Goal: Task Accomplishment & Management: Manage account settings

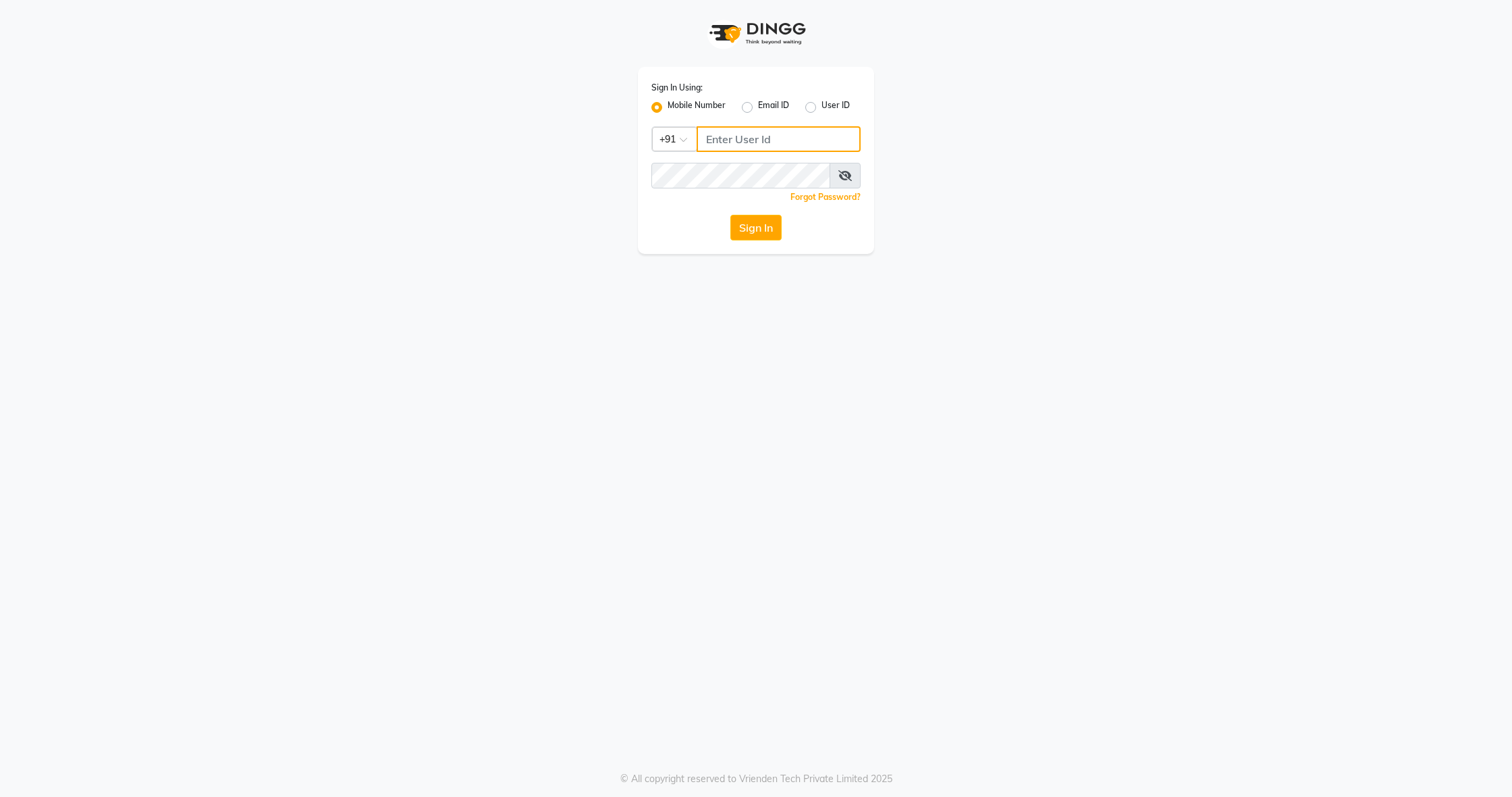
type input "8136868464"
drag, startPoint x: 752, startPoint y: 231, endPoint x: 750, endPoint y: 225, distance: 6.3
click at [751, 231] on button "Sign In" at bounding box center [756, 228] width 52 height 25
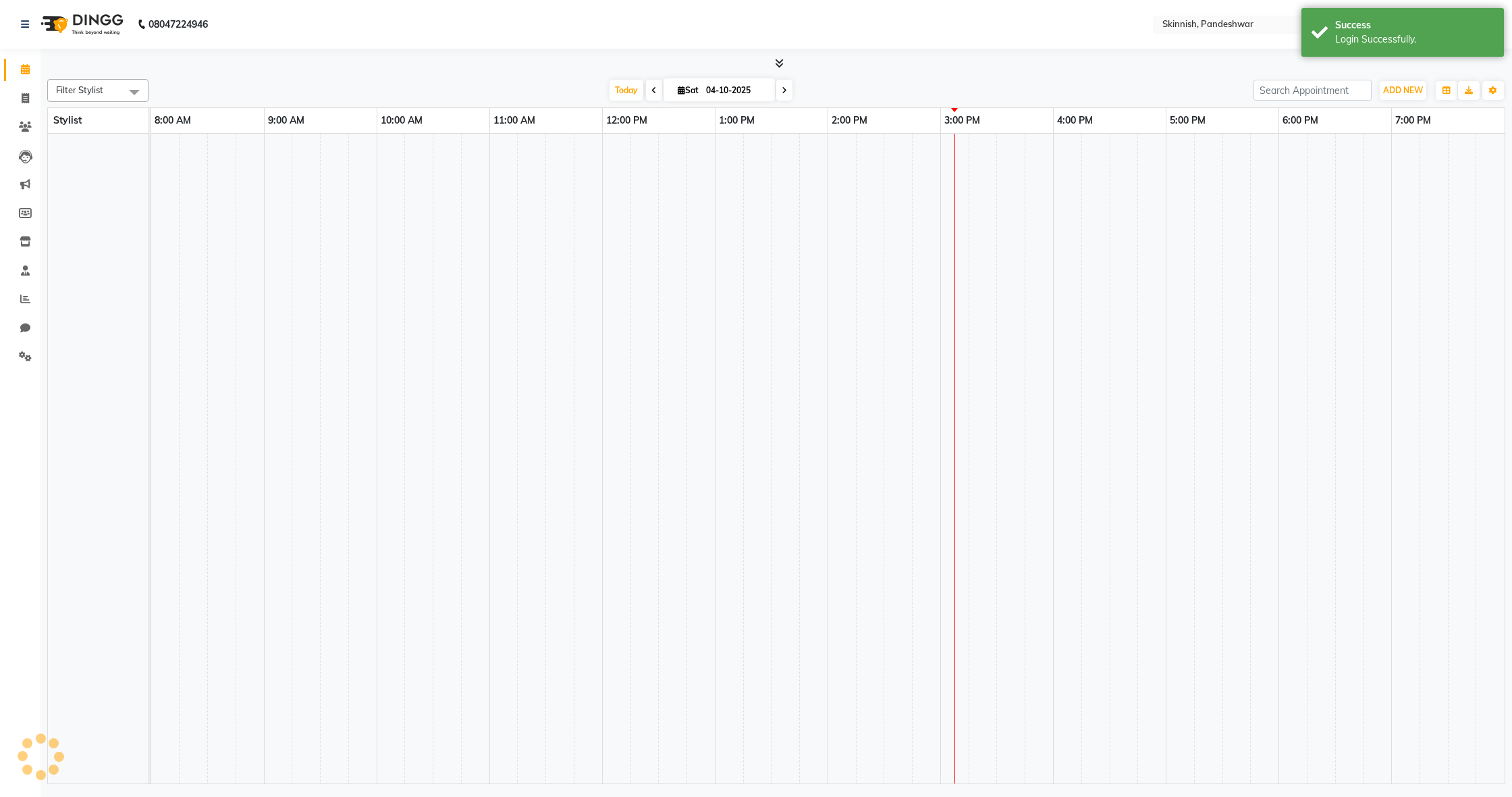
select select "en"
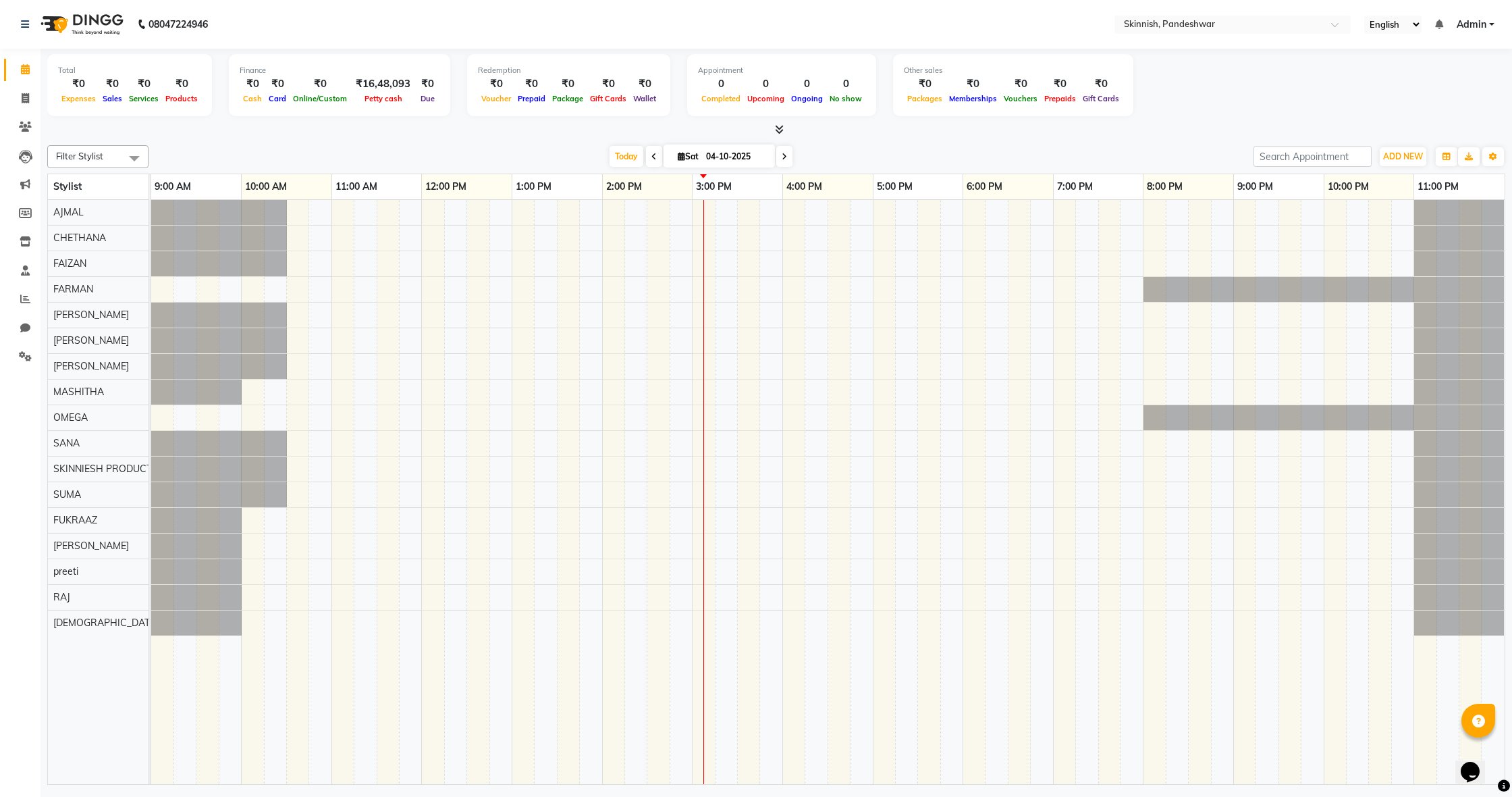
click at [256, 555] on div at bounding box center [828, 491] width 1353 height 584
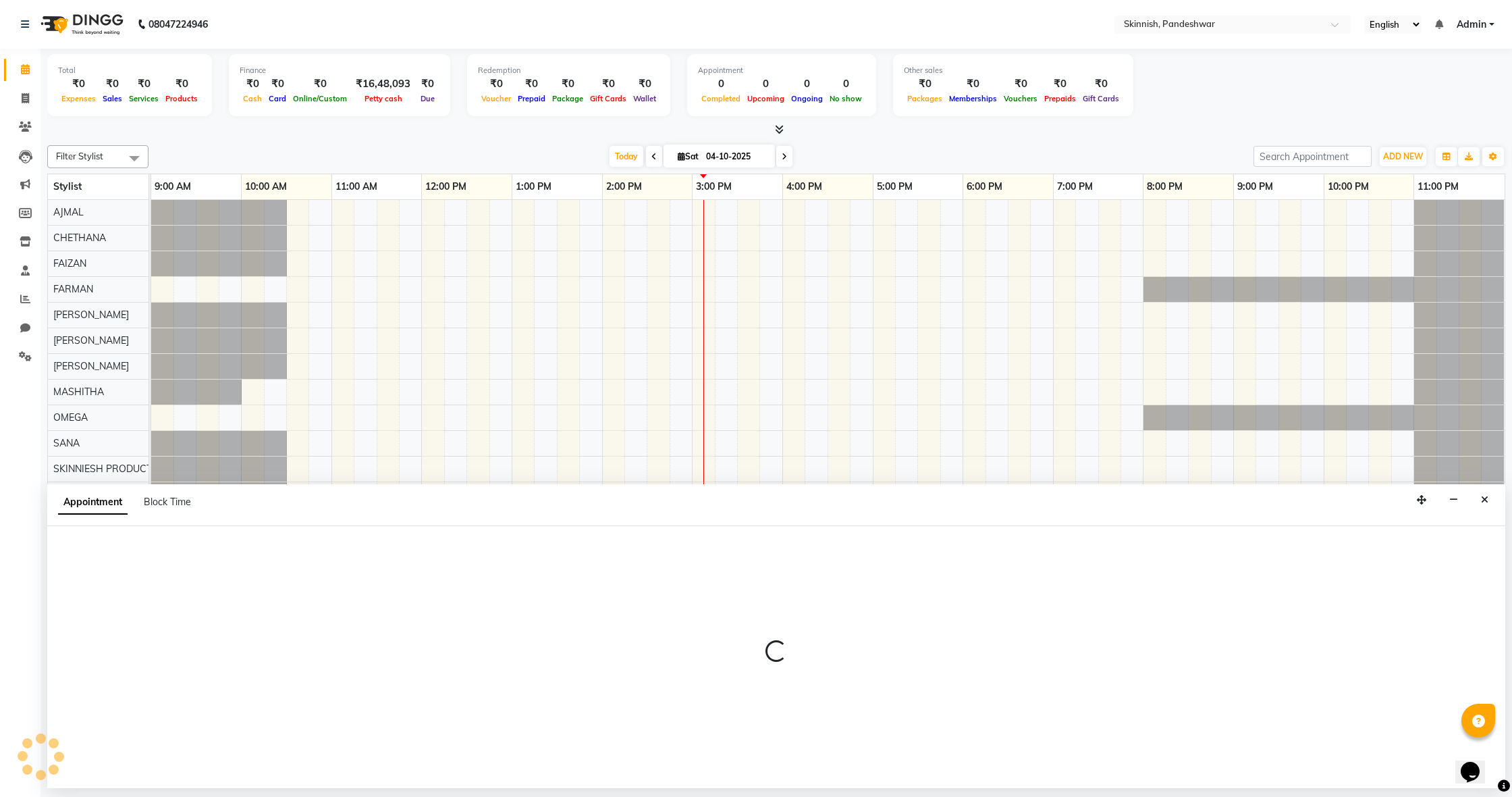
select select "90616"
select select "600"
select select "tentative"
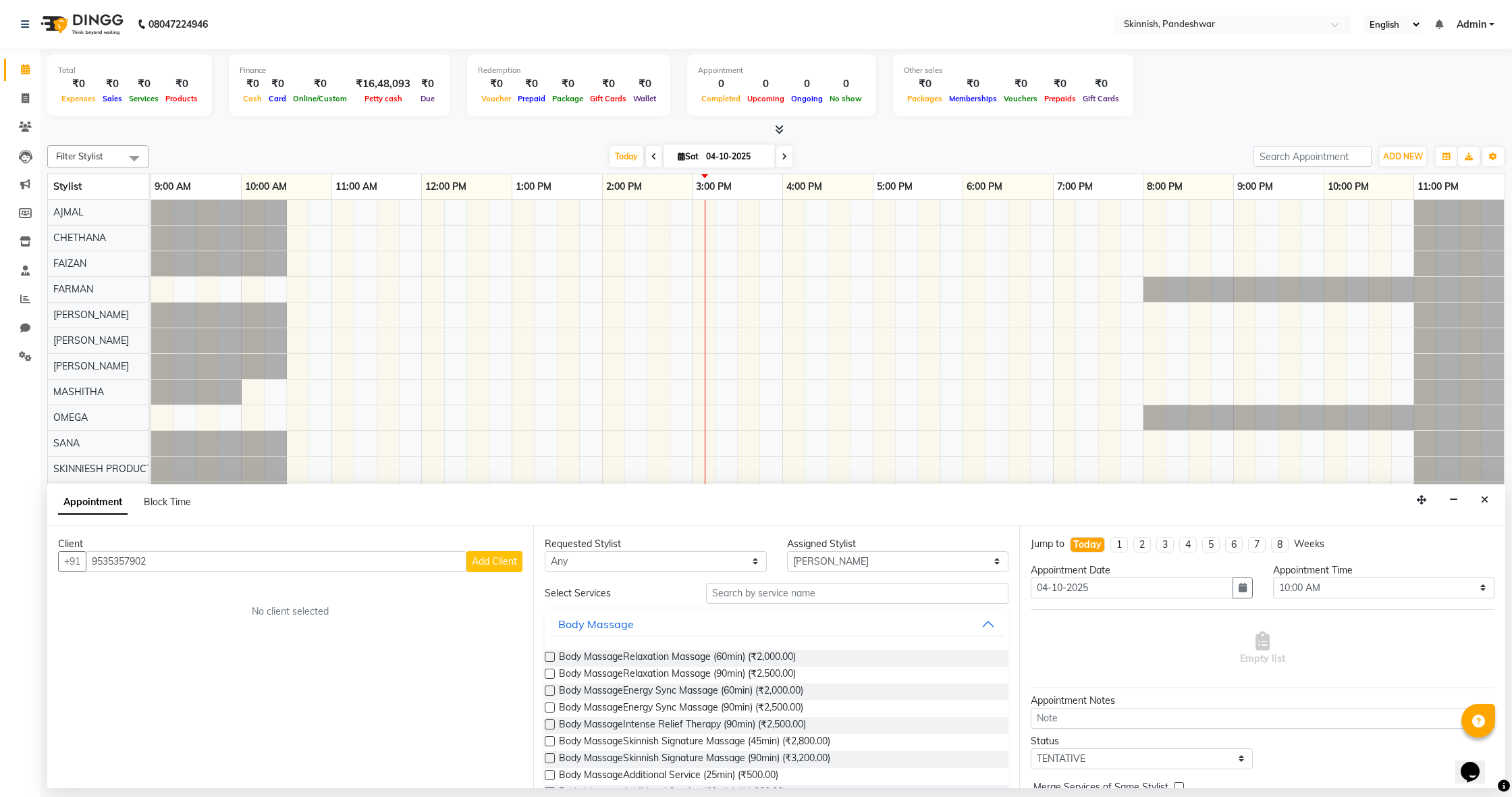
type input "9535357902"
click at [499, 559] on span "Add Client" at bounding box center [495, 560] width 45 height 12
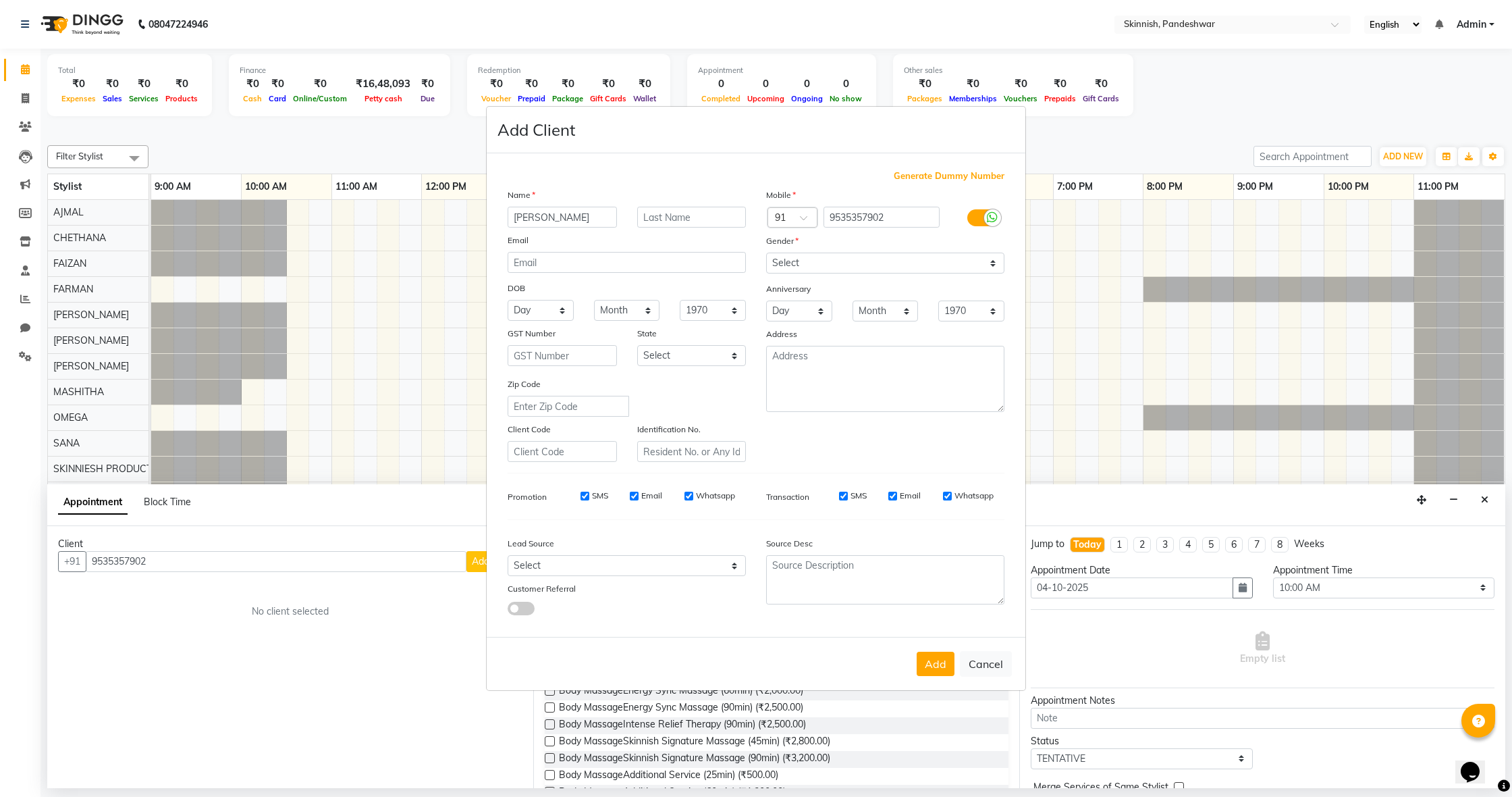
type input "[PERSON_NAME]"
click at [501, 554] on div "Generate Dummy Number Name [PERSON_NAME] Email DOB Day 01 02 03 04 05 06 07 08 …" at bounding box center [756, 395] width 538 height 484
select select "[DEMOGRAPHIC_DATA]"
drag, startPoint x: 941, startPoint y: 661, endPoint x: 930, endPoint y: 655, distance: 12.5
click at [938, 658] on button "Add" at bounding box center [935, 664] width 38 height 24
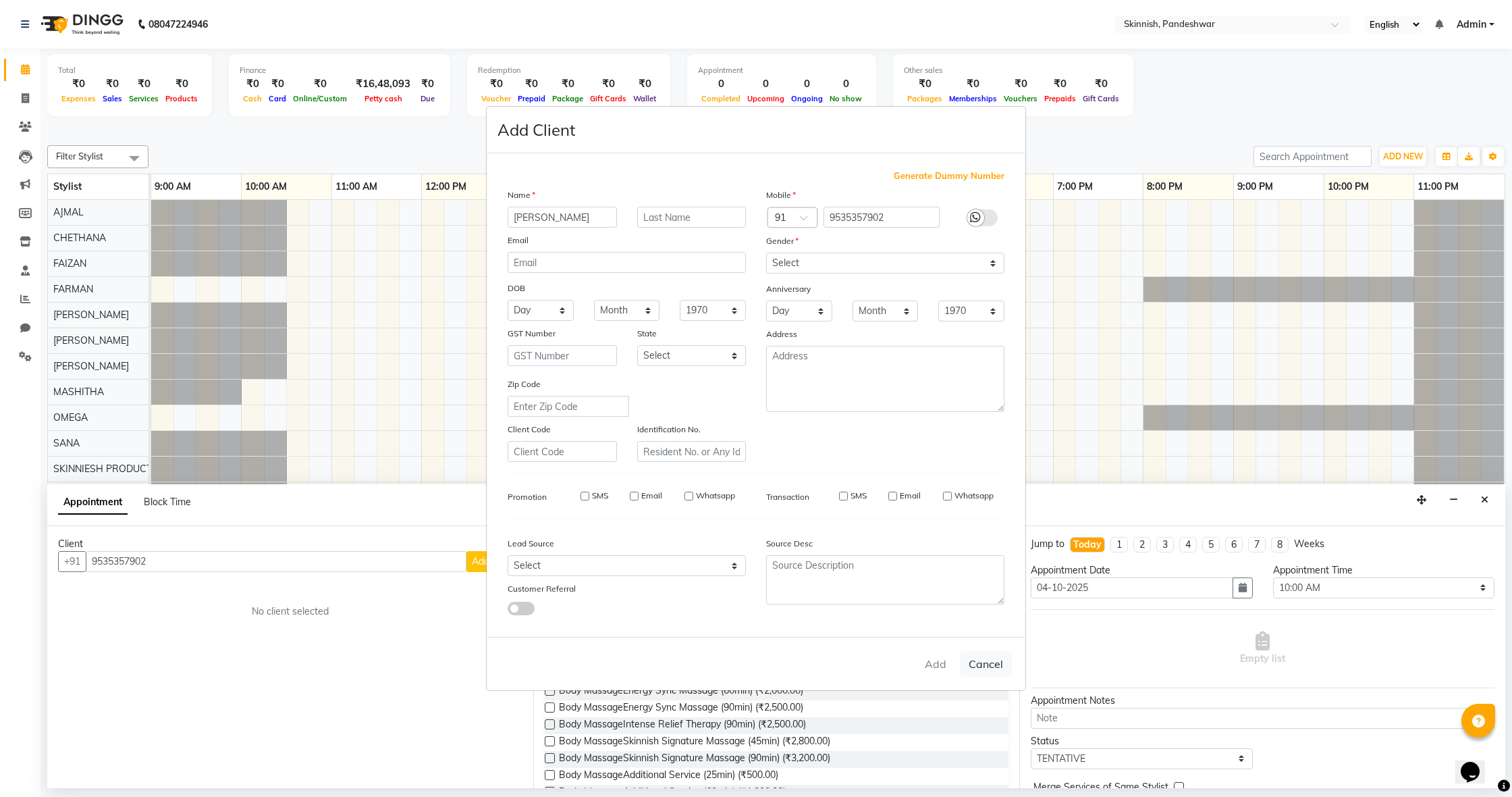
select select
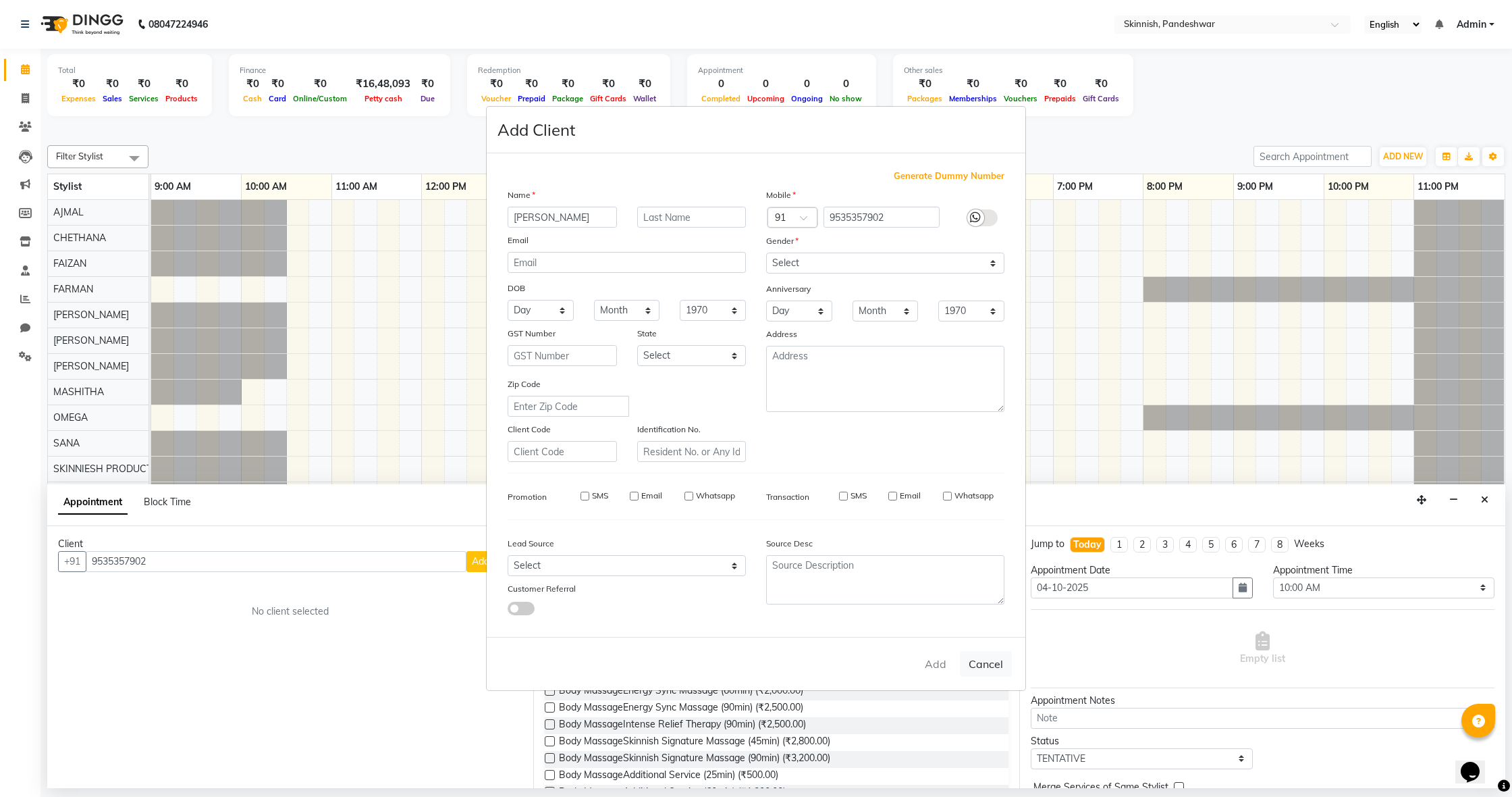
select select
checkbox input "false"
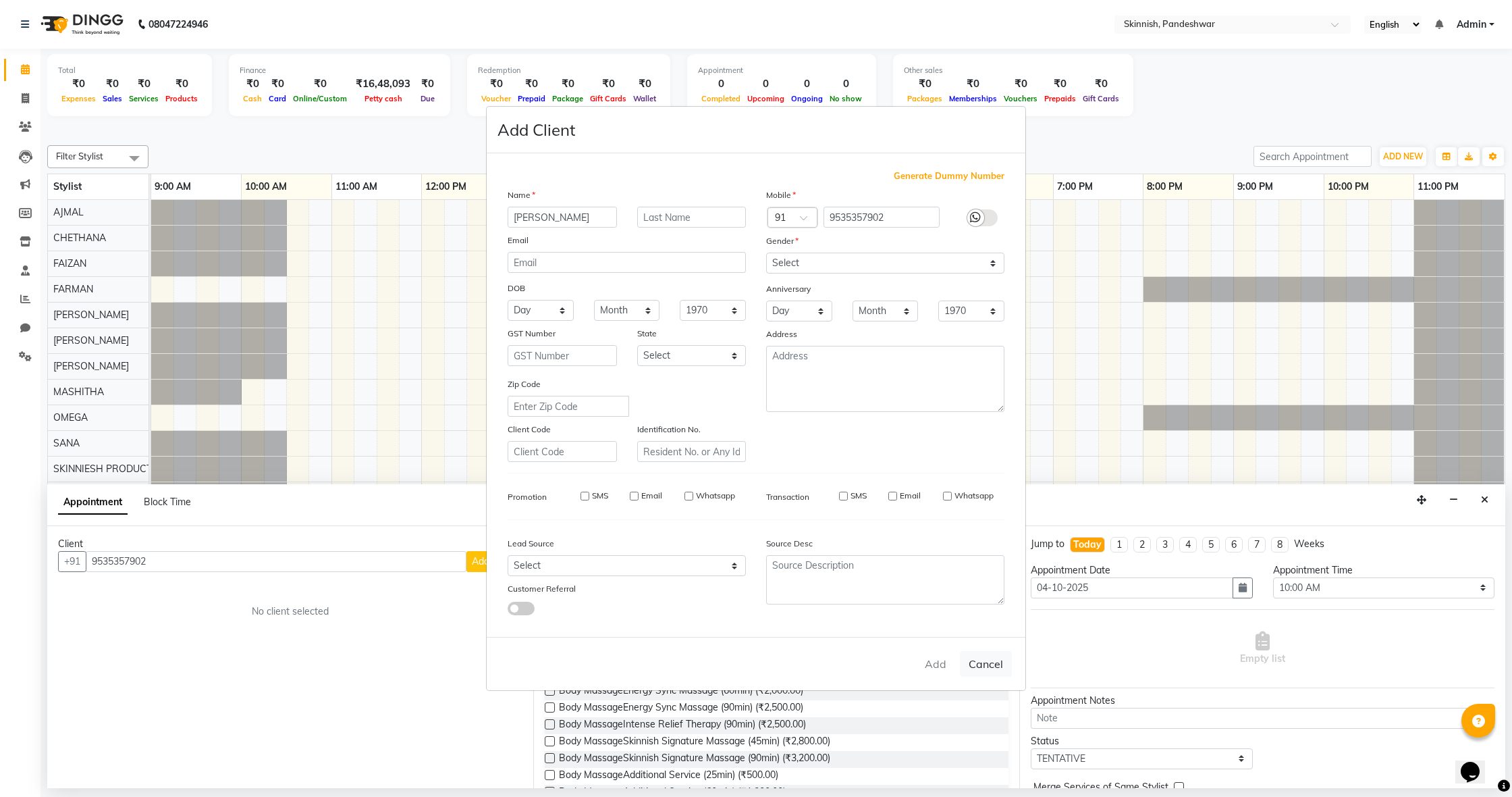
checkbox input "false"
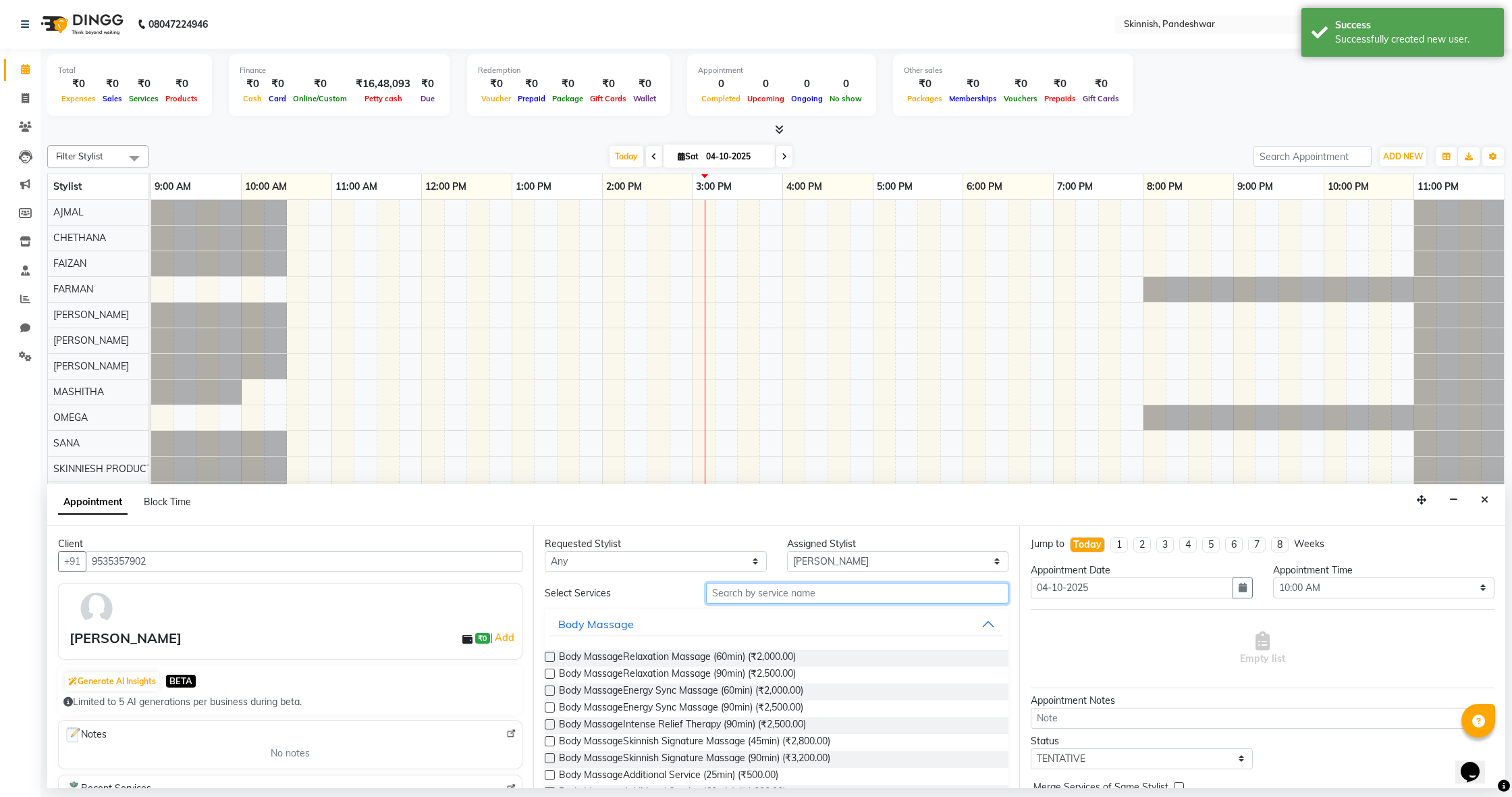
click at [818, 594] on input "text" at bounding box center [858, 593] width 303 height 21
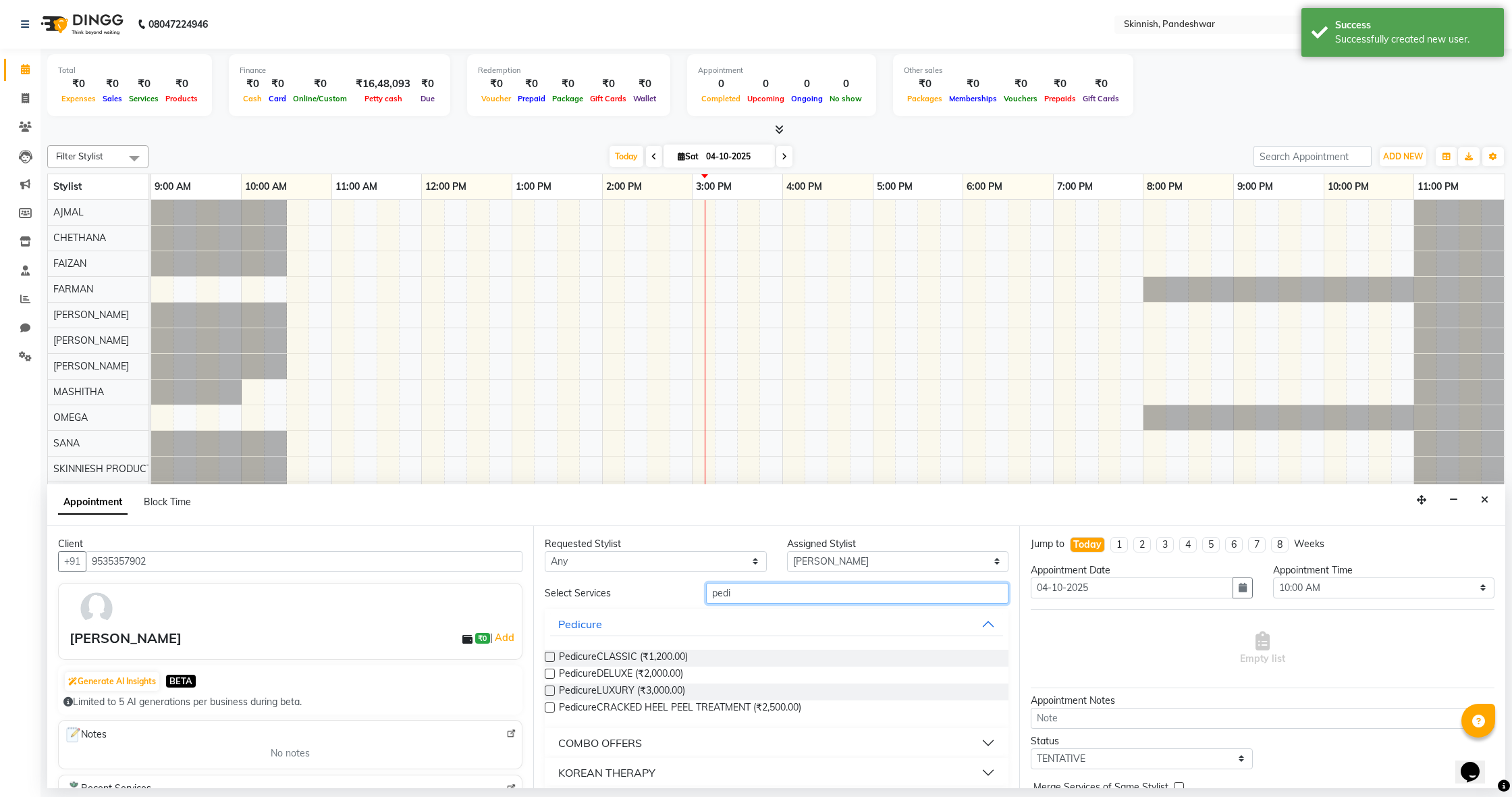
type input "pedi"
drag, startPoint x: 548, startPoint y: 673, endPoint x: 614, endPoint y: 645, distance: 71.7
click at [548, 673] on label at bounding box center [549, 673] width 10 height 10
click at [548, 673] on input "checkbox" at bounding box center [549, 676] width 9 height 9
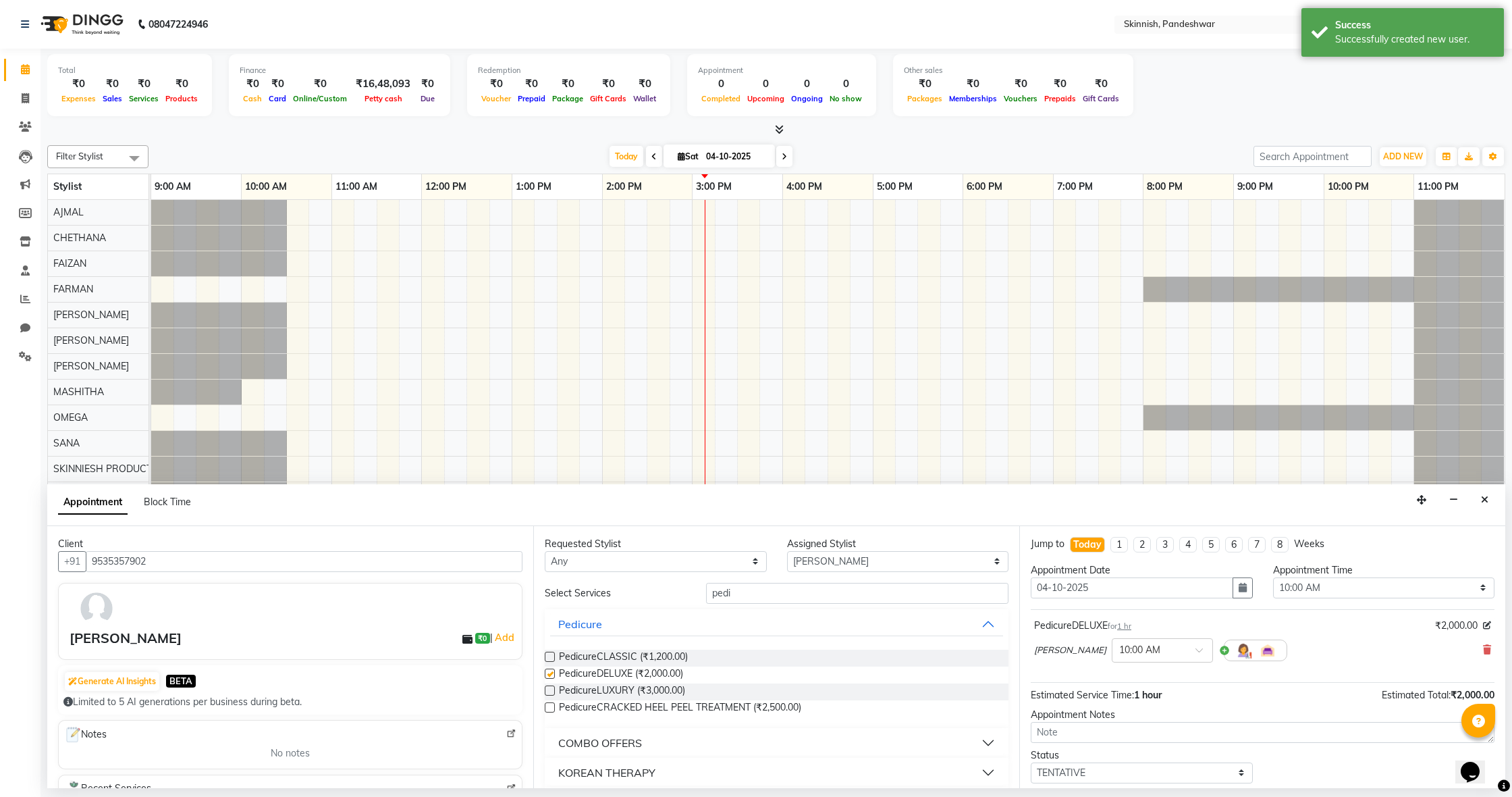
checkbox input "false"
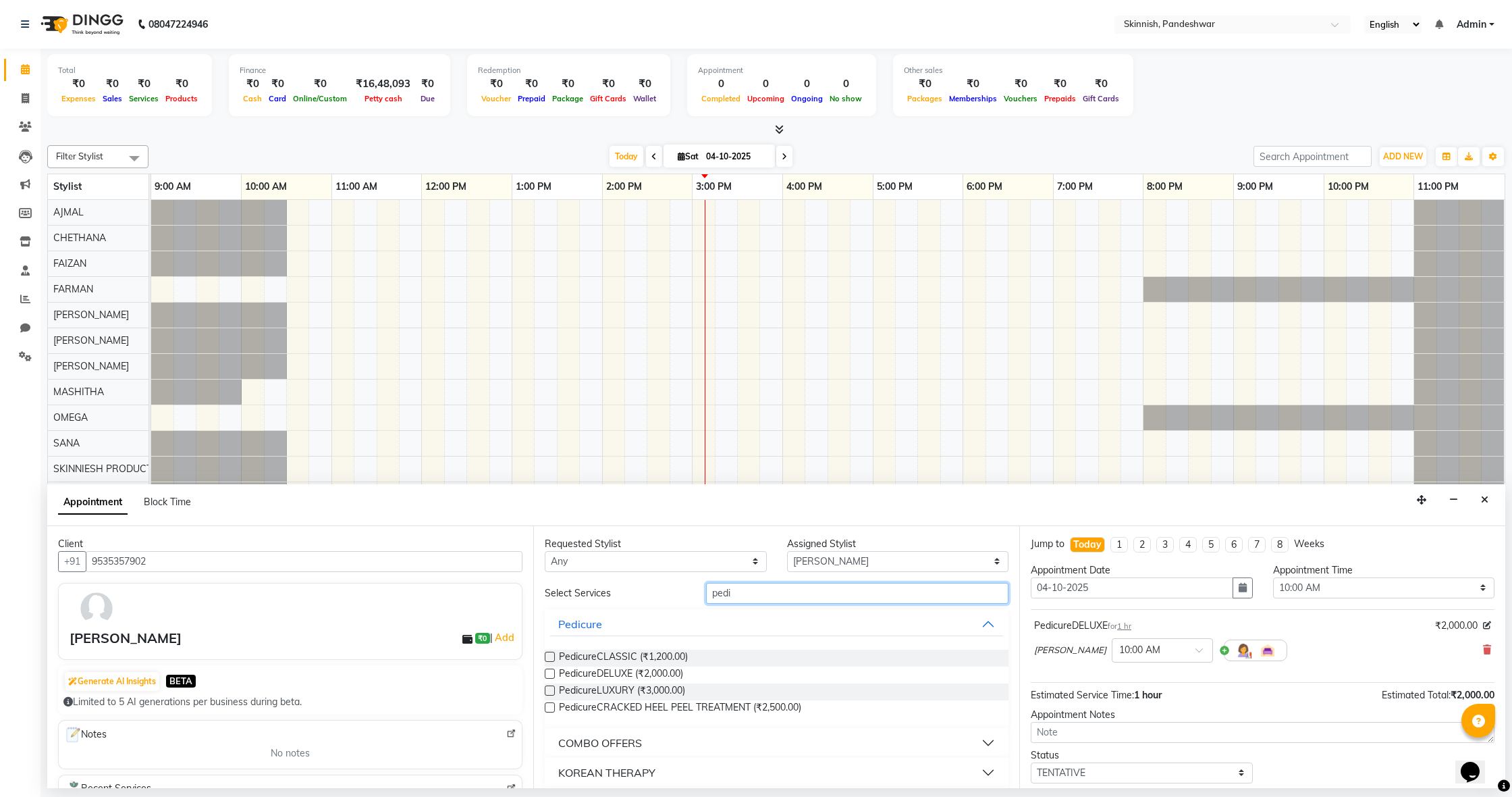
click at [768, 592] on input "pedi" at bounding box center [858, 593] width 303 height 21
type input "p"
type input "mani"
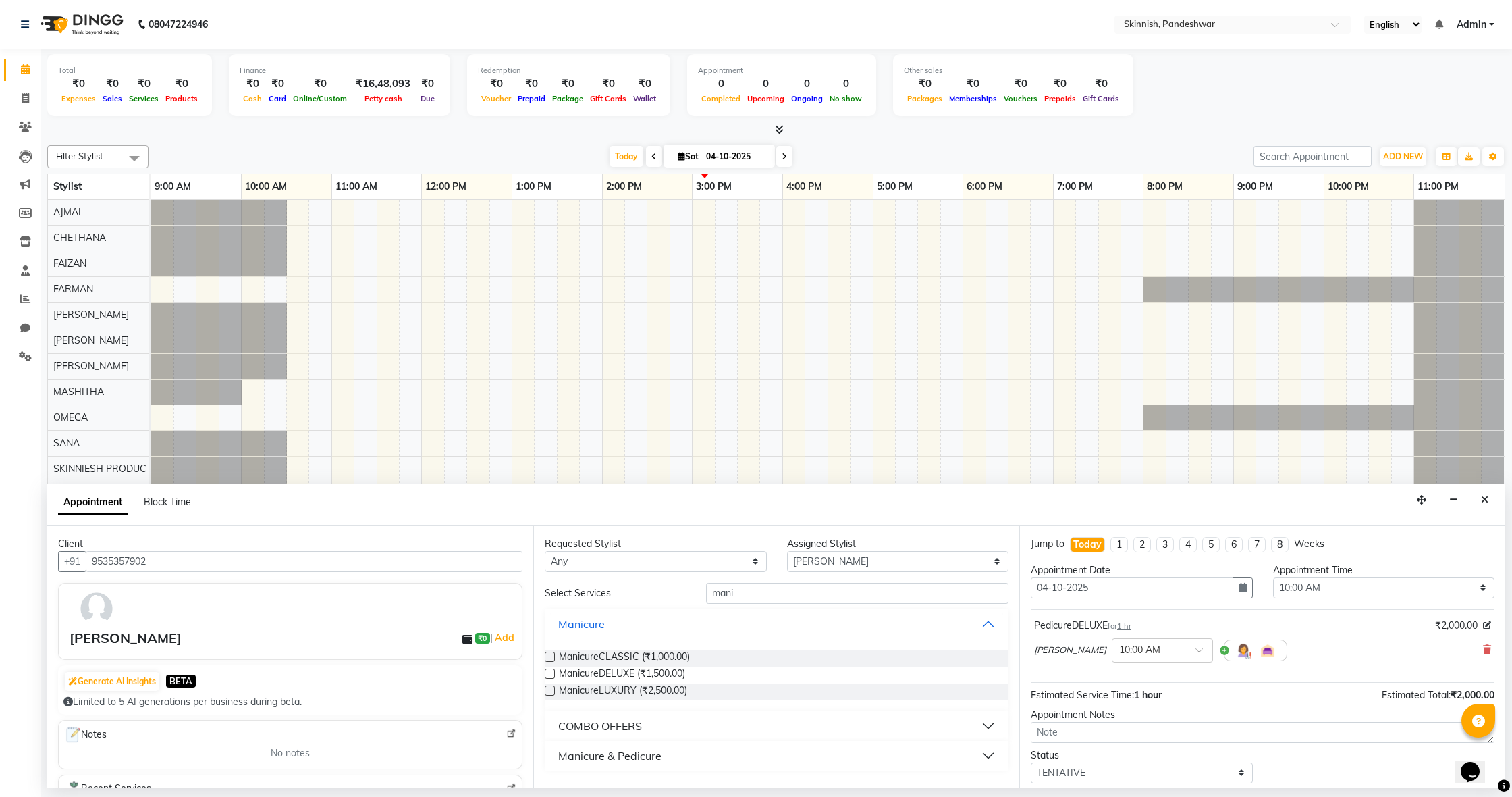
drag, startPoint x: 552, startPoint y: 655, endPoint x: 606, endPoint y: 644, distance: 55.1
click at [551, 655] on label at bounding box center [549, 656] width 10 height 10
click at [551, 655] on input "checkbox" at bounding box center [549, 658] width 9 height 9
checkbox input "false"
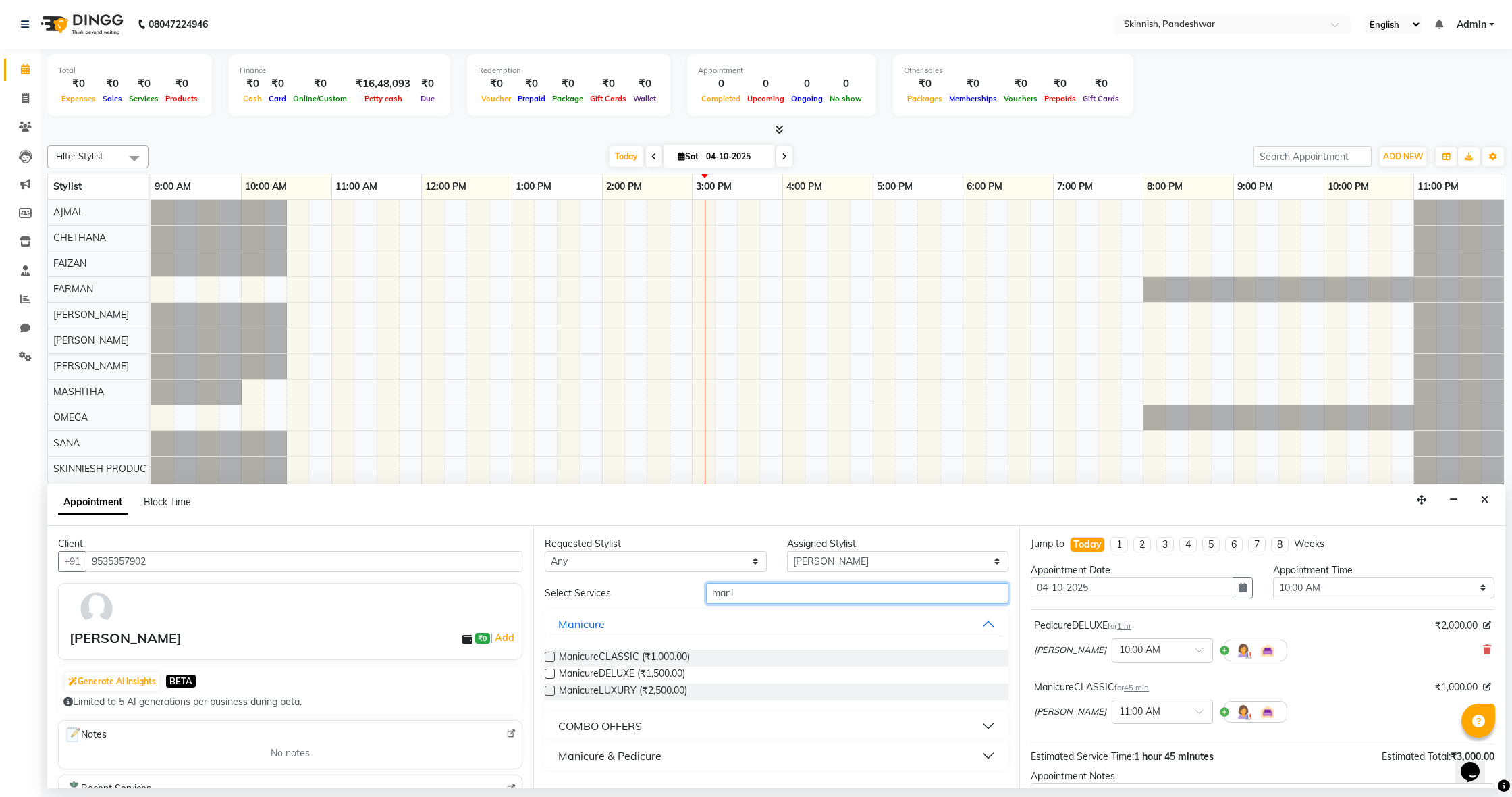
click at [751, 592] on input "mani" at bounding box center [858, 593] width 303 height 21
type input "m"
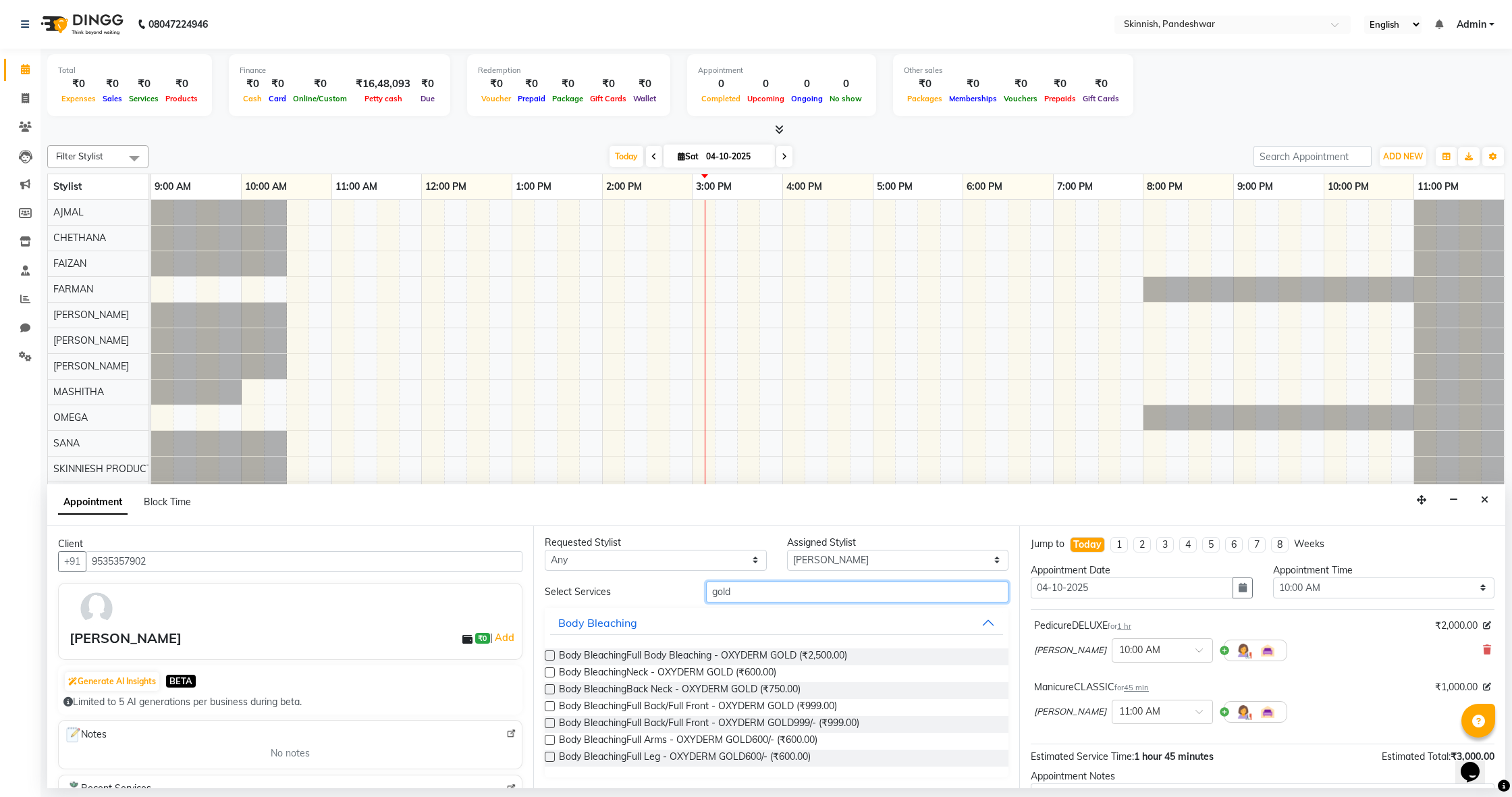
scroll to position [1, 0]
type input "g"
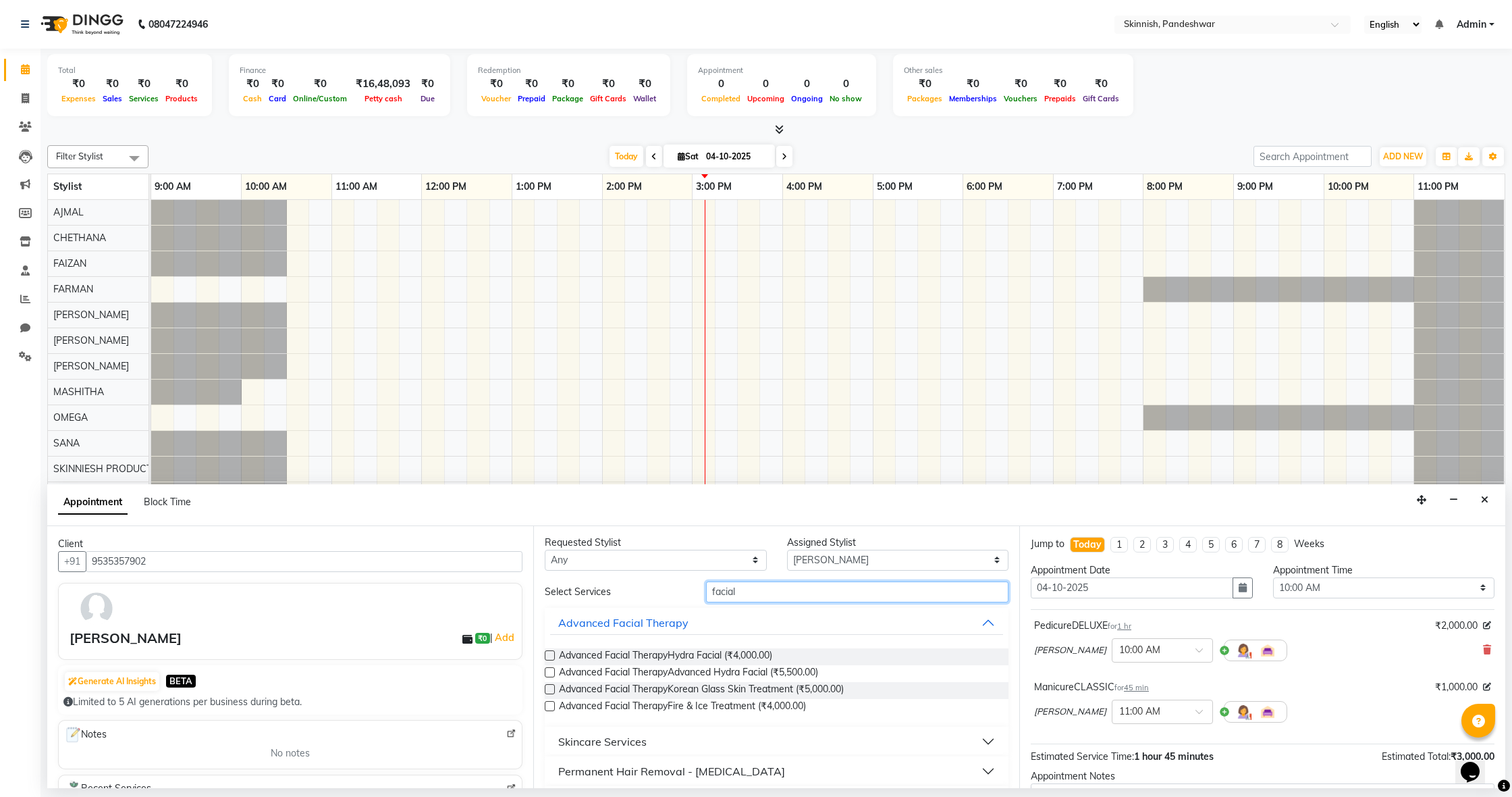
scroll to position [0, 0]
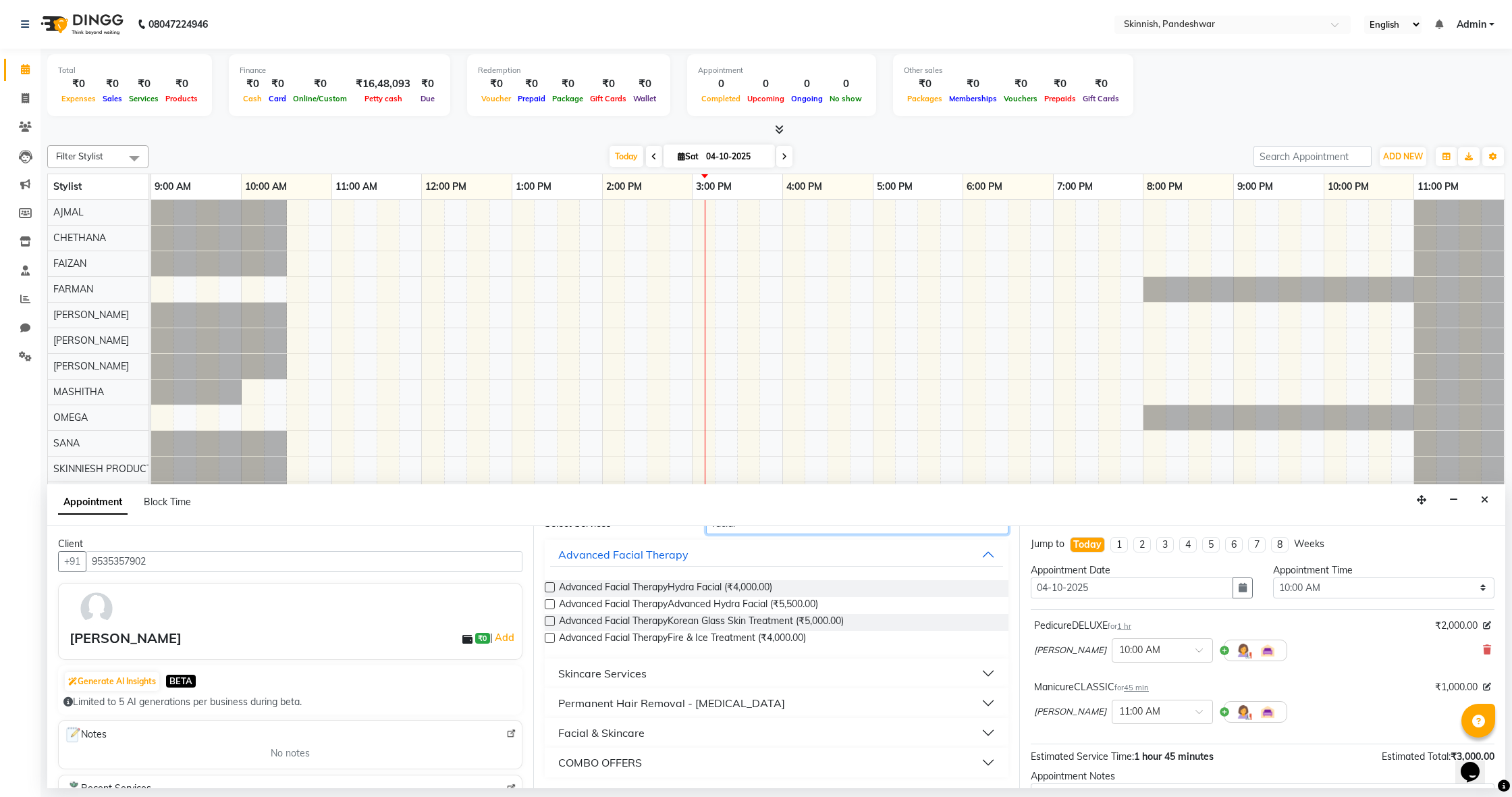
type input "facial"
click at [638, 737] on div "Facial & Skincare" at bounding box center [601, 733] width 86 height 16
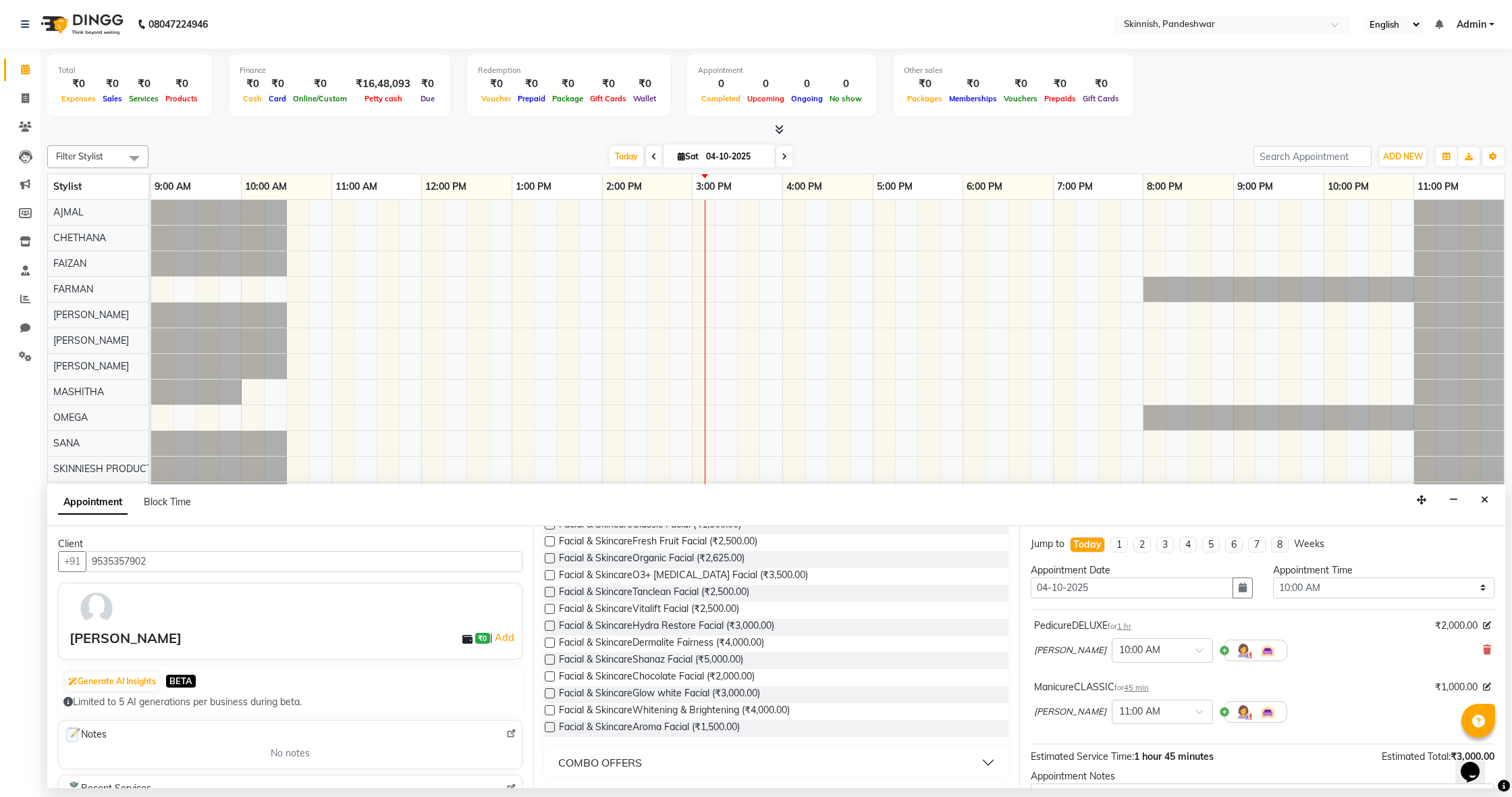
scroll to position [311, 0]
drag, startPoint x: 552, startPoint y: 676, endPoint x: 571, endPoint y: 684, distance: 20.6
click at [552, 676] on label at bounding box center [549, 676] width 10 height 10
click at [552, 676] on input "checkbox" at bounding box center [549, 678] width 9 height 9
checkbox input "false"
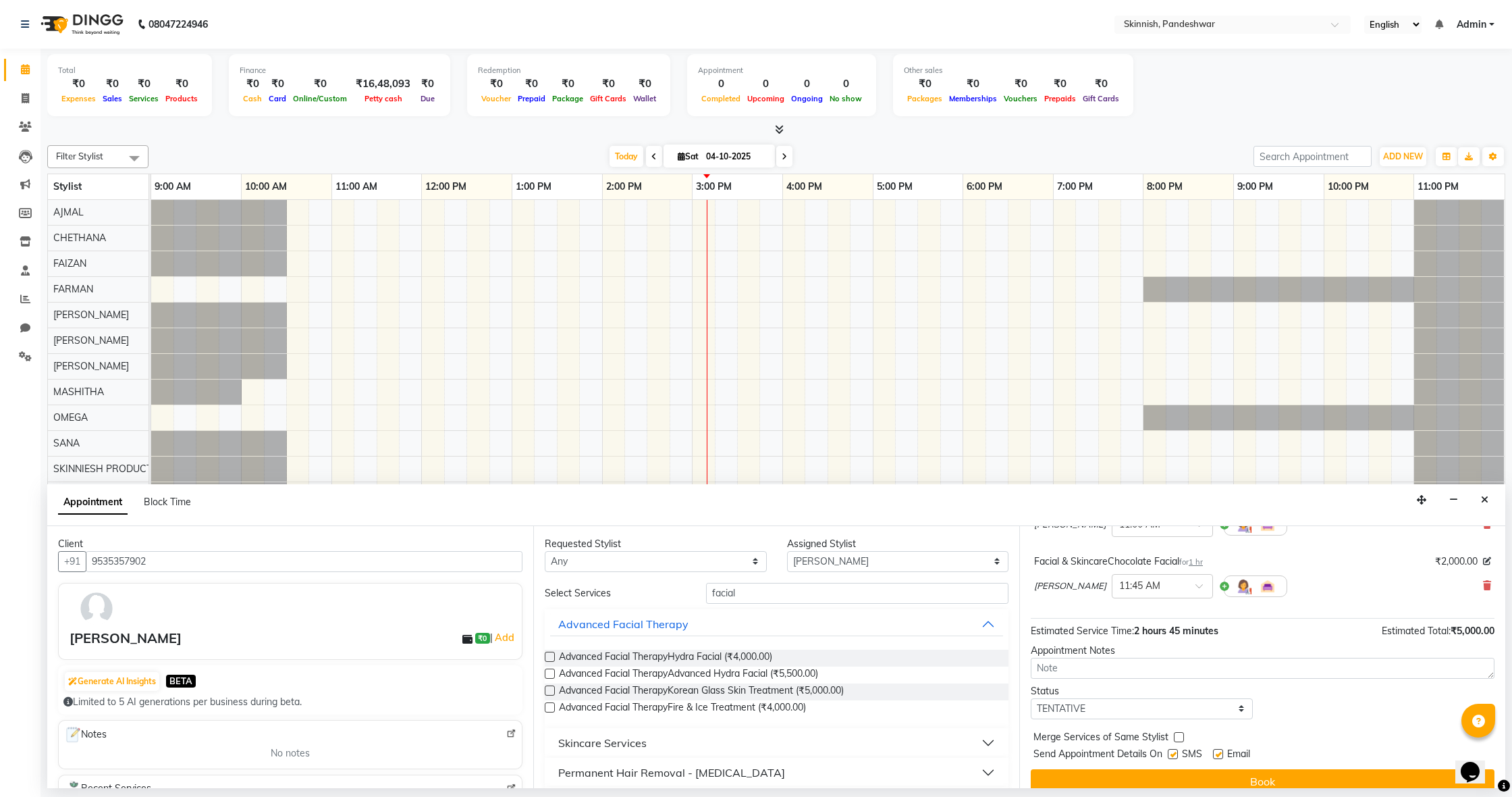
scroll to position [184, 0]
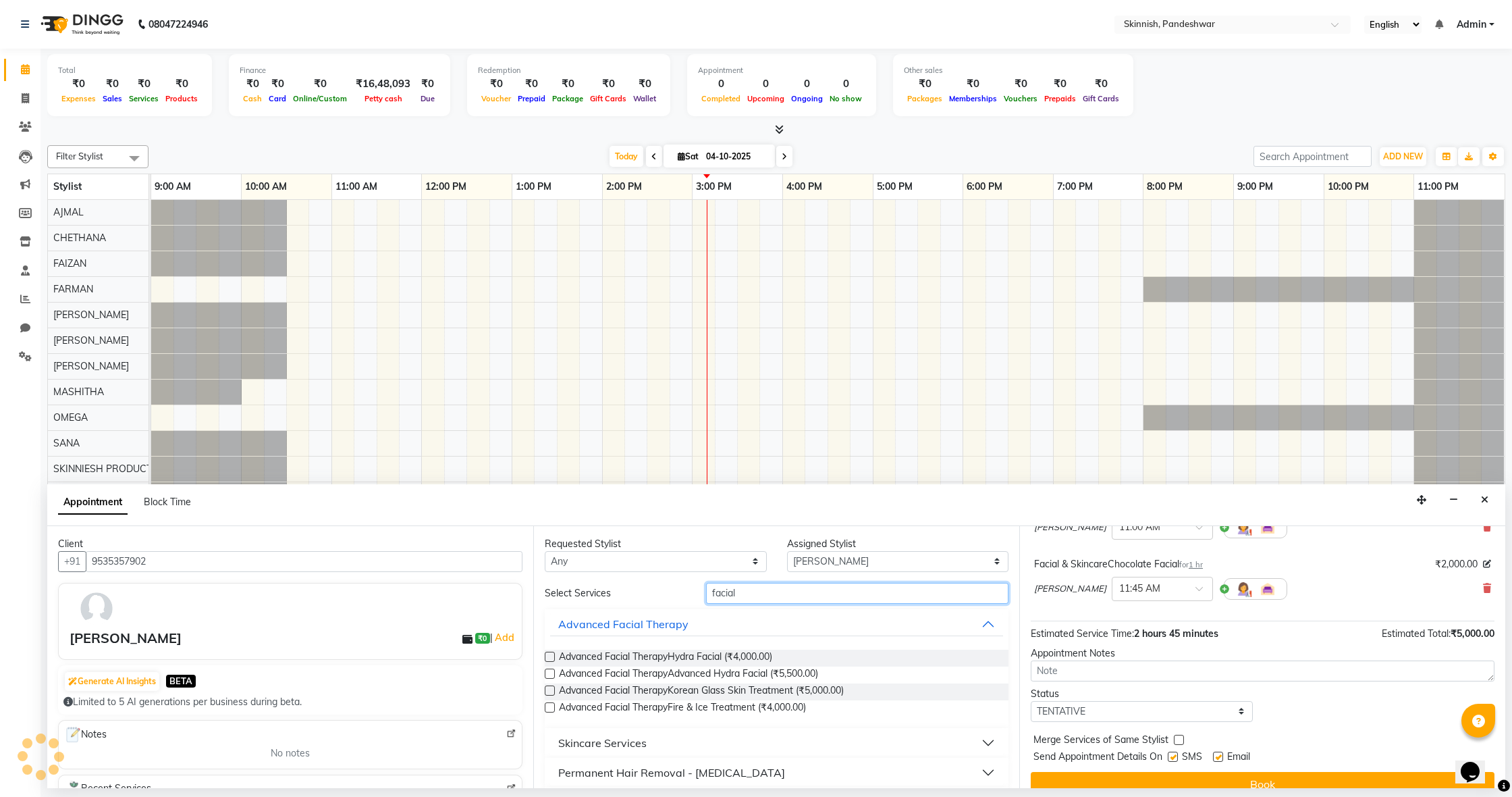
click at [923, 592] on input "facial" at bounding box center [858, 593] width 303 height 21
type input "f"
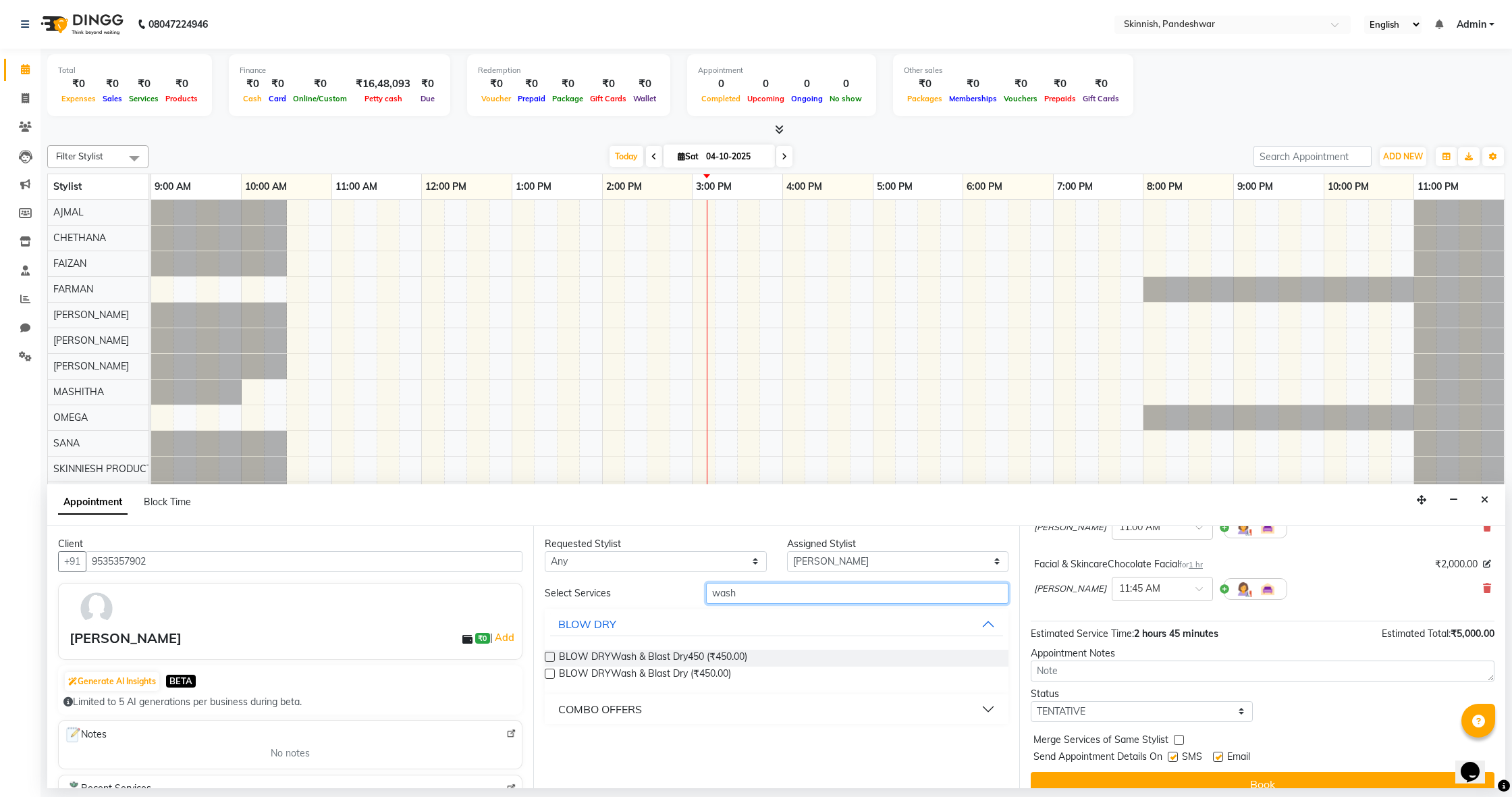
type input "wash"
click at [550, 656] on label at bounding box center [549, 656] width 10 height 10
click at [550, 656] on input "checkbox" at bounding box center [549, 658] width 9 height 9
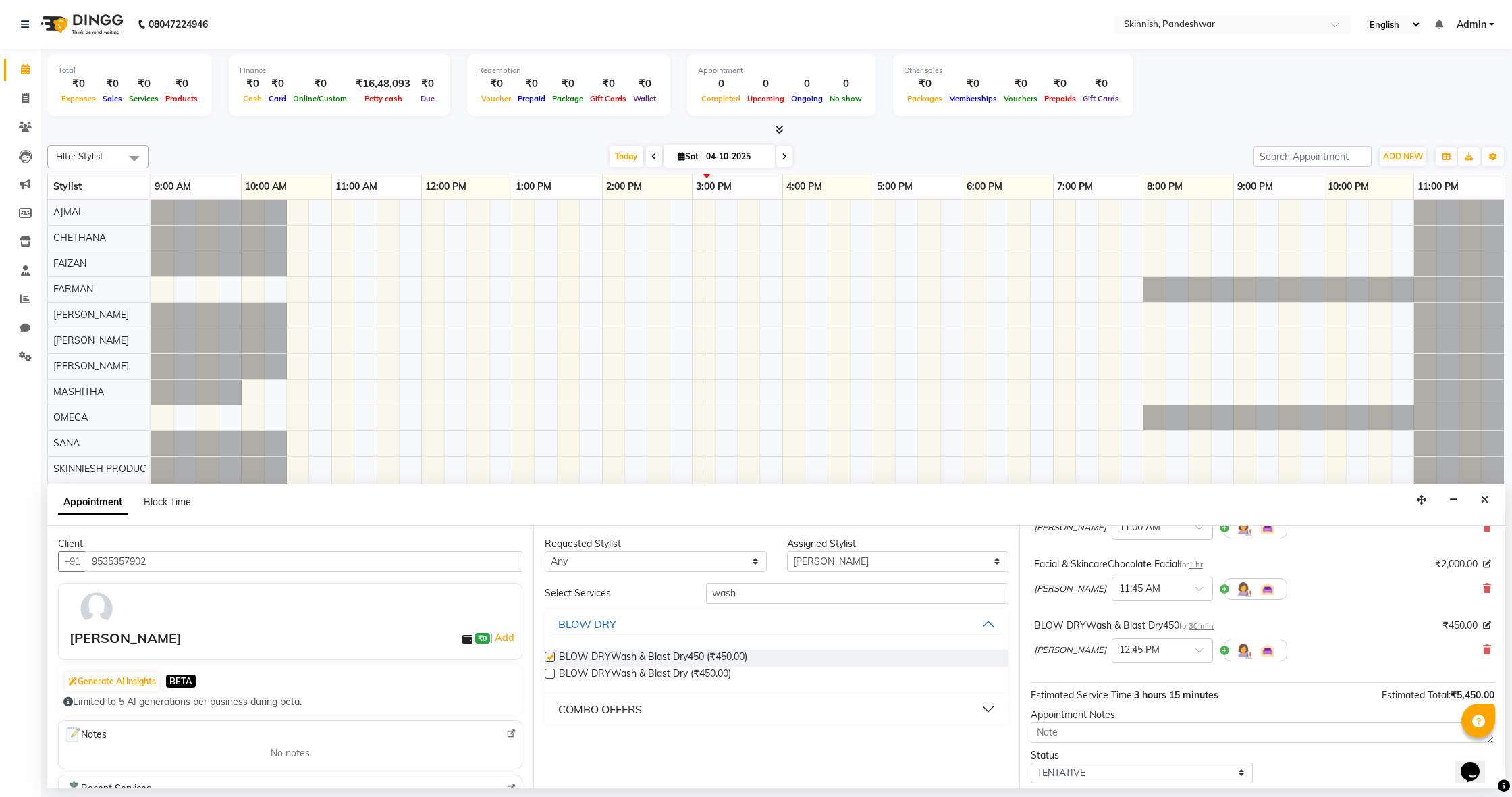
checkbox input "false"
click at [968, 589] on input "wash" at bounding box center [858, 593] width 303 height 21
type input "w"
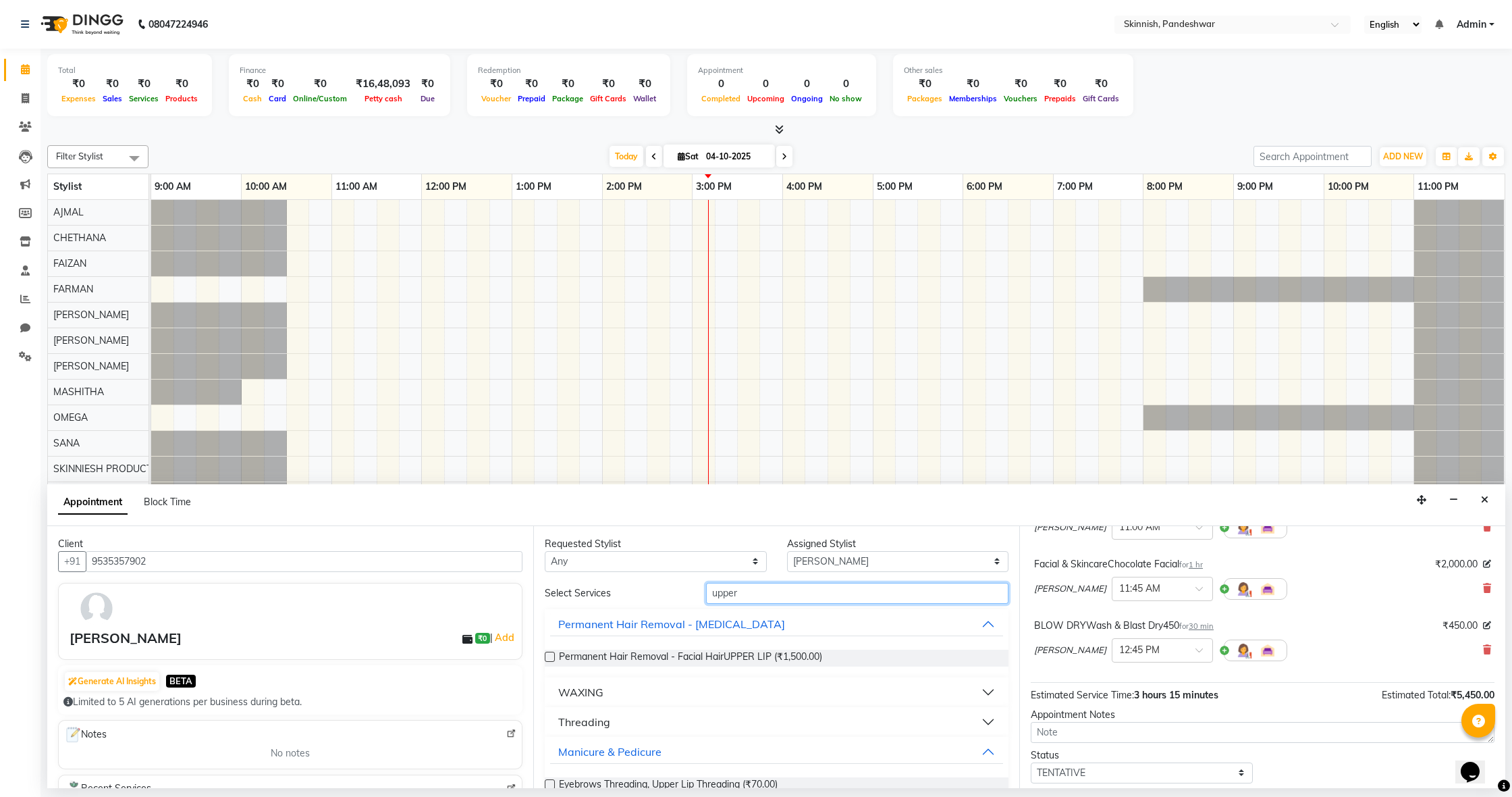
type input "upper"
click at [601, 715] on div "Threading" at bounding box center [584, 722] width 52 height 16
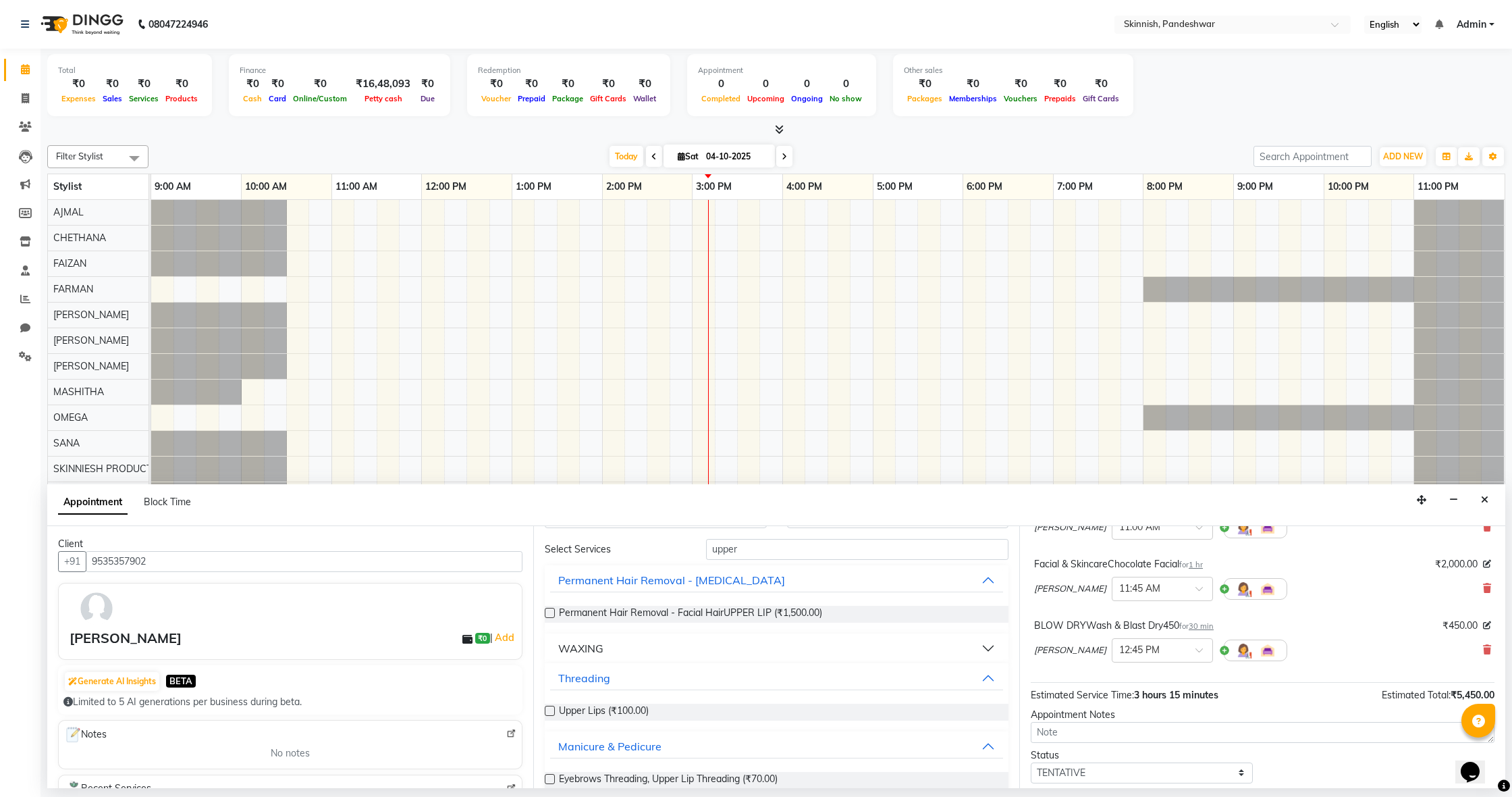
scroll to position [46, 0]
drag, startPoint x: 549, startPoint y: 708, endPoint x: 691, endPoint y: 704, distance: 142.1
click at [548, 709] on label at bounding box center [549, 714] width 10 height 10
click at [548, 711] on input "checkbox" at bounding box center [549, 715] width 9 height 9
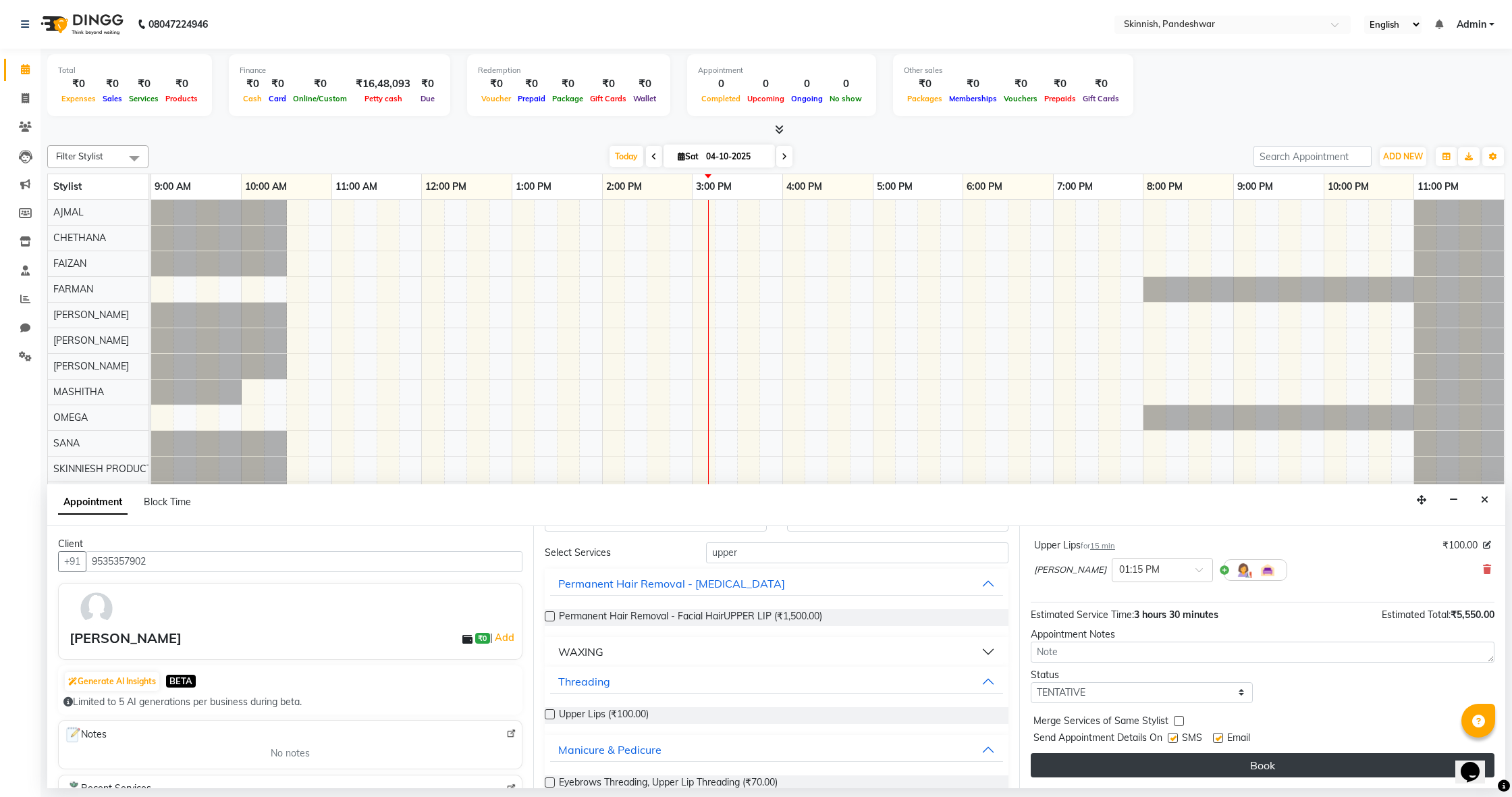
checkbox input "false"
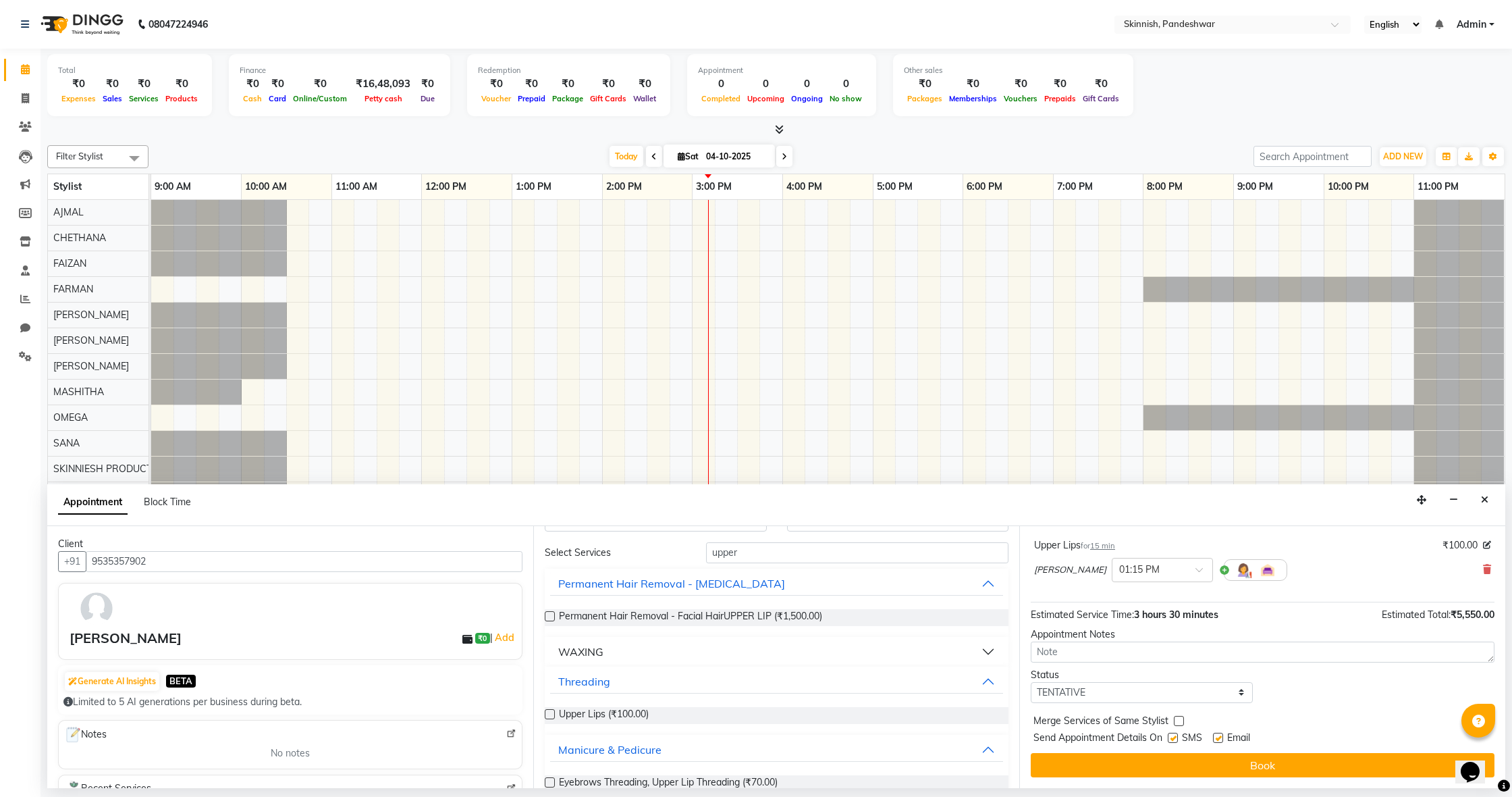
click at [1272, 760] on button "Book" at bounding box center [1263, 764] width 464 height 24
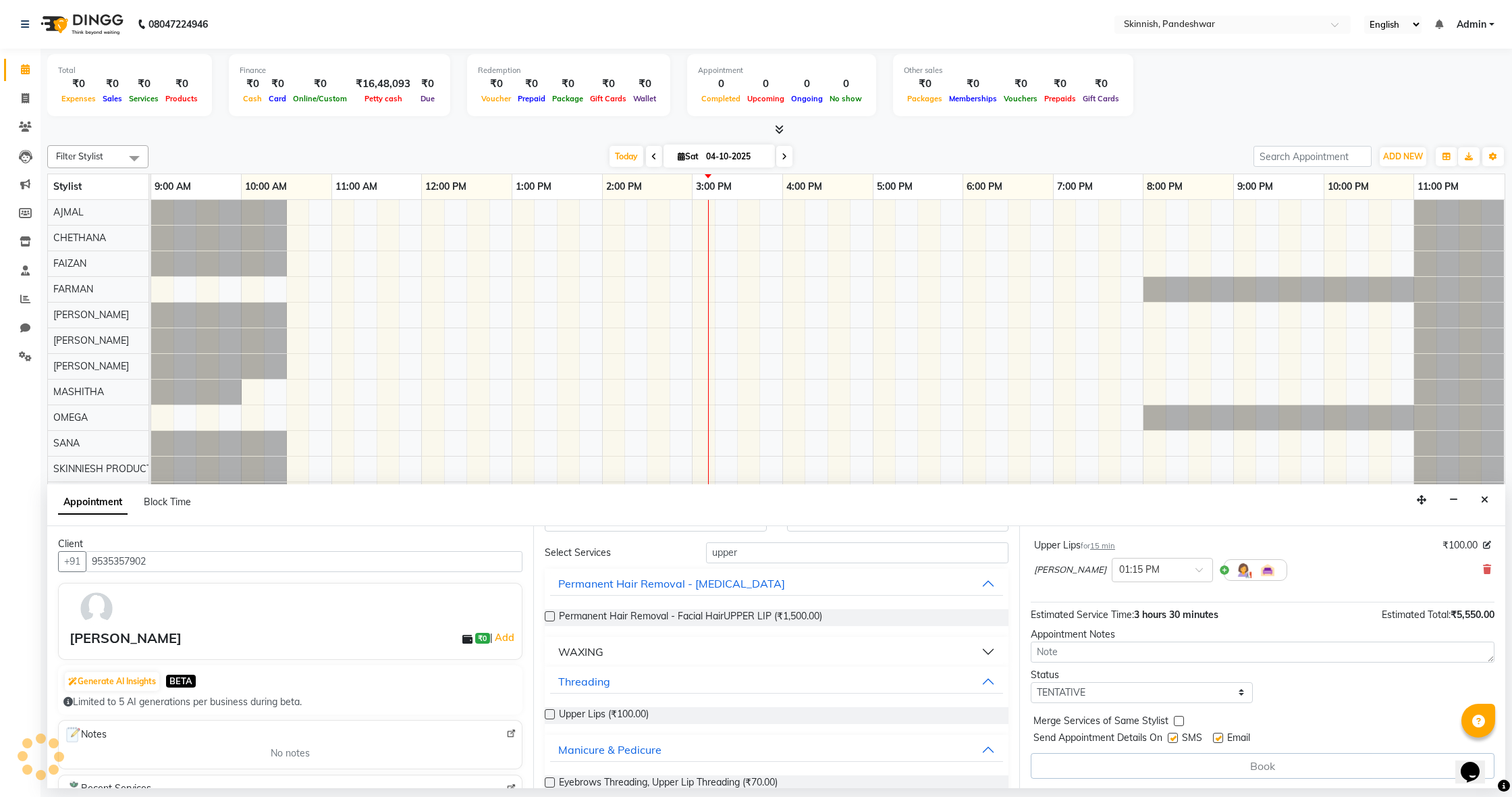
scroll to position [0, 0]
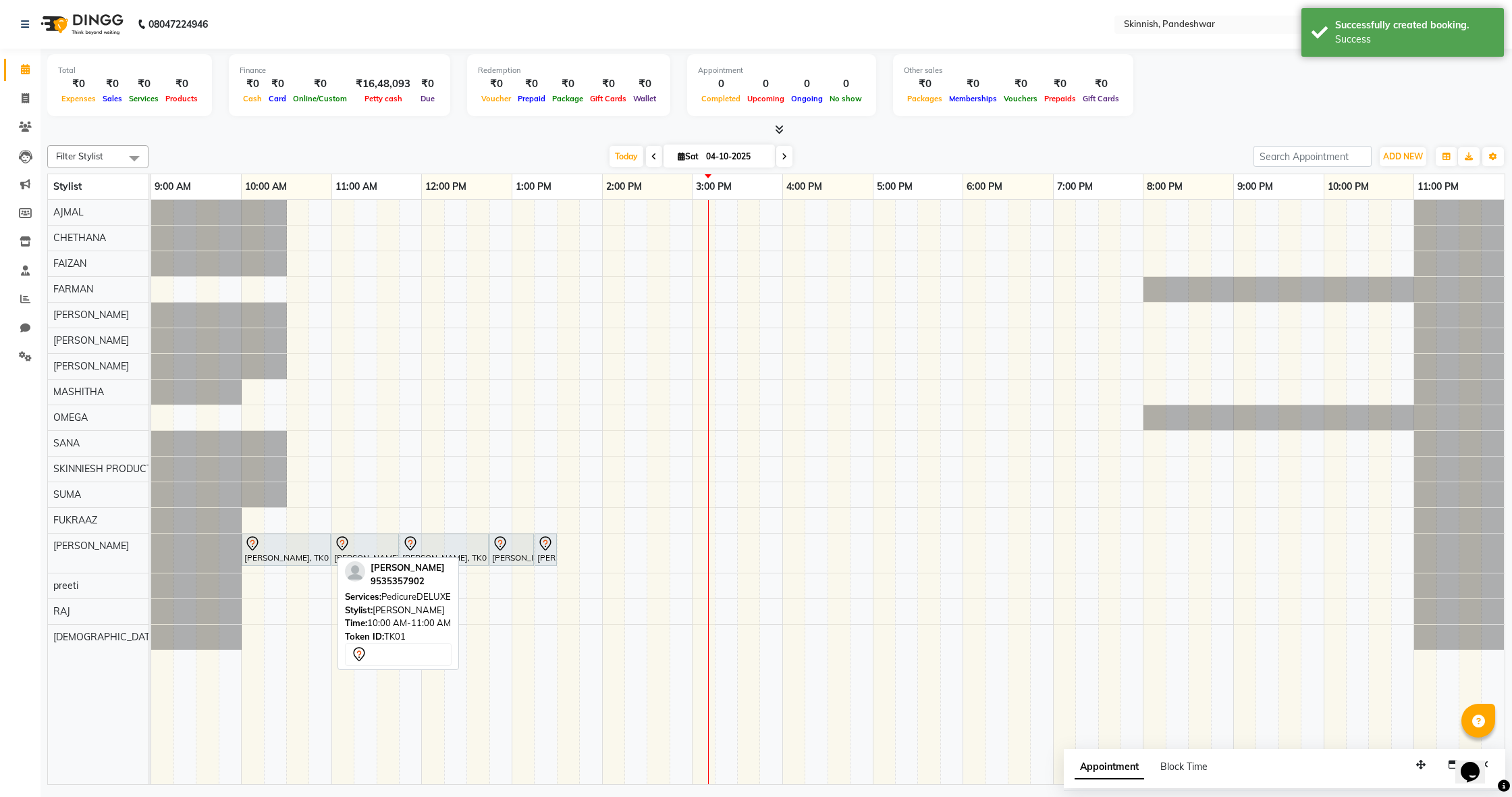
click at [273, 553] on div "[PERSON_NAME], TK01, 10:00 AM-11:00 AM, PedicureDELUXE" at bounding box center [286, 549] width 86 height 28
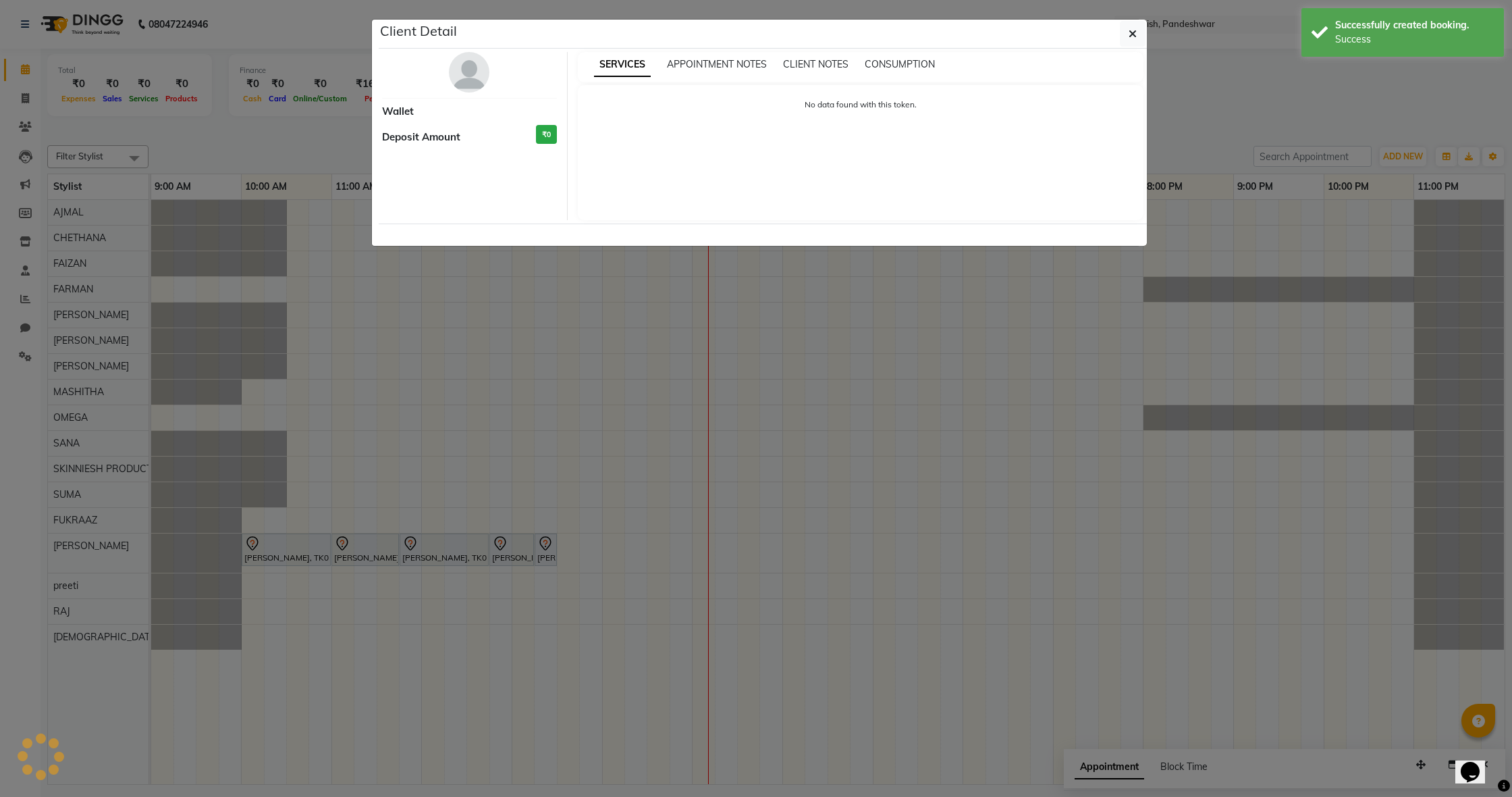
select select "7"
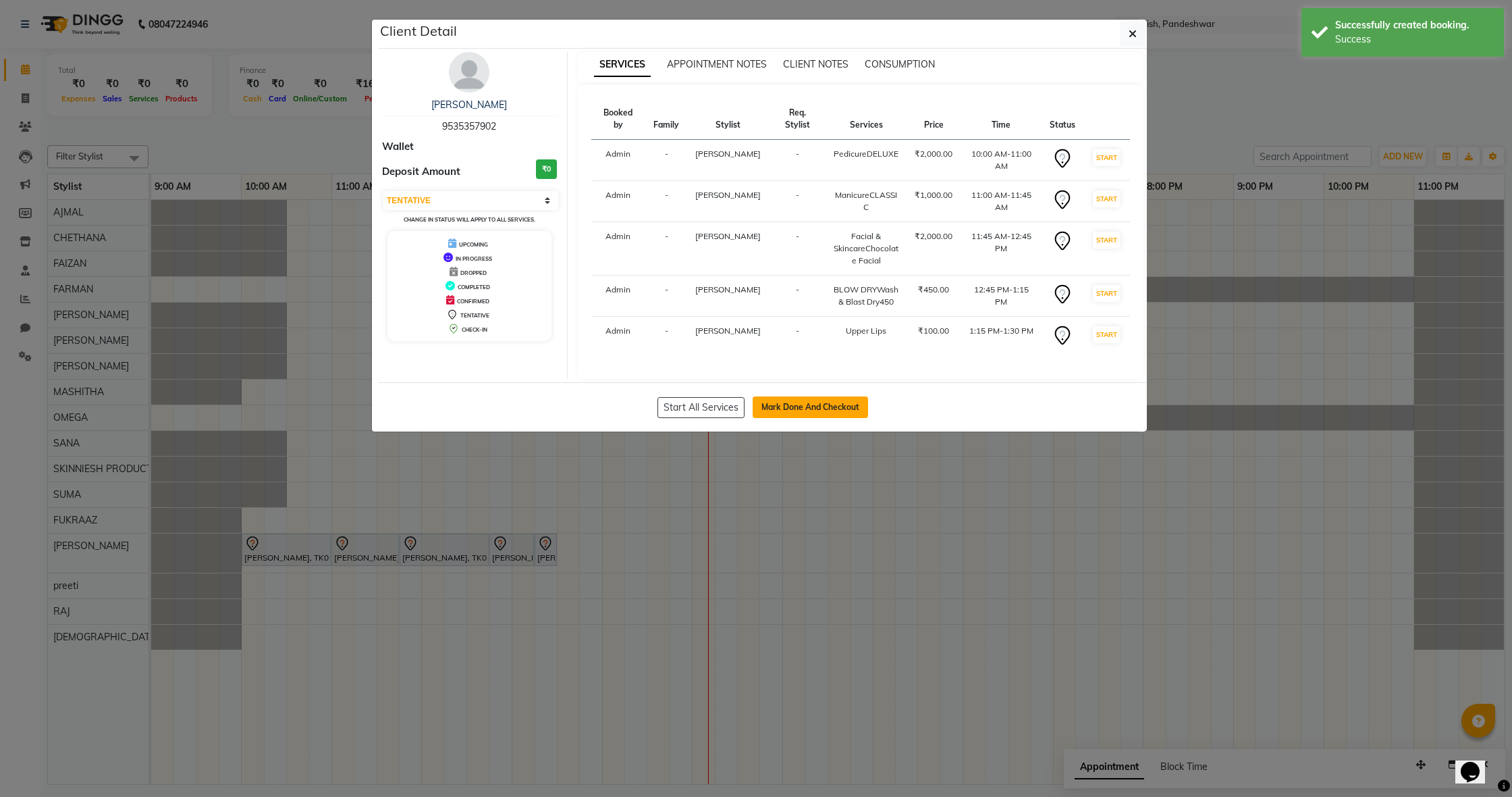
drag, startPoint x: 811, startPoint y: 381, endPoint x: 799, endPoint y: 388, distance: 13.9
click at [809, 396] on button "Mark Done And Checkout" at bounding box center [809, 407] width 115 height 22
select select "service"
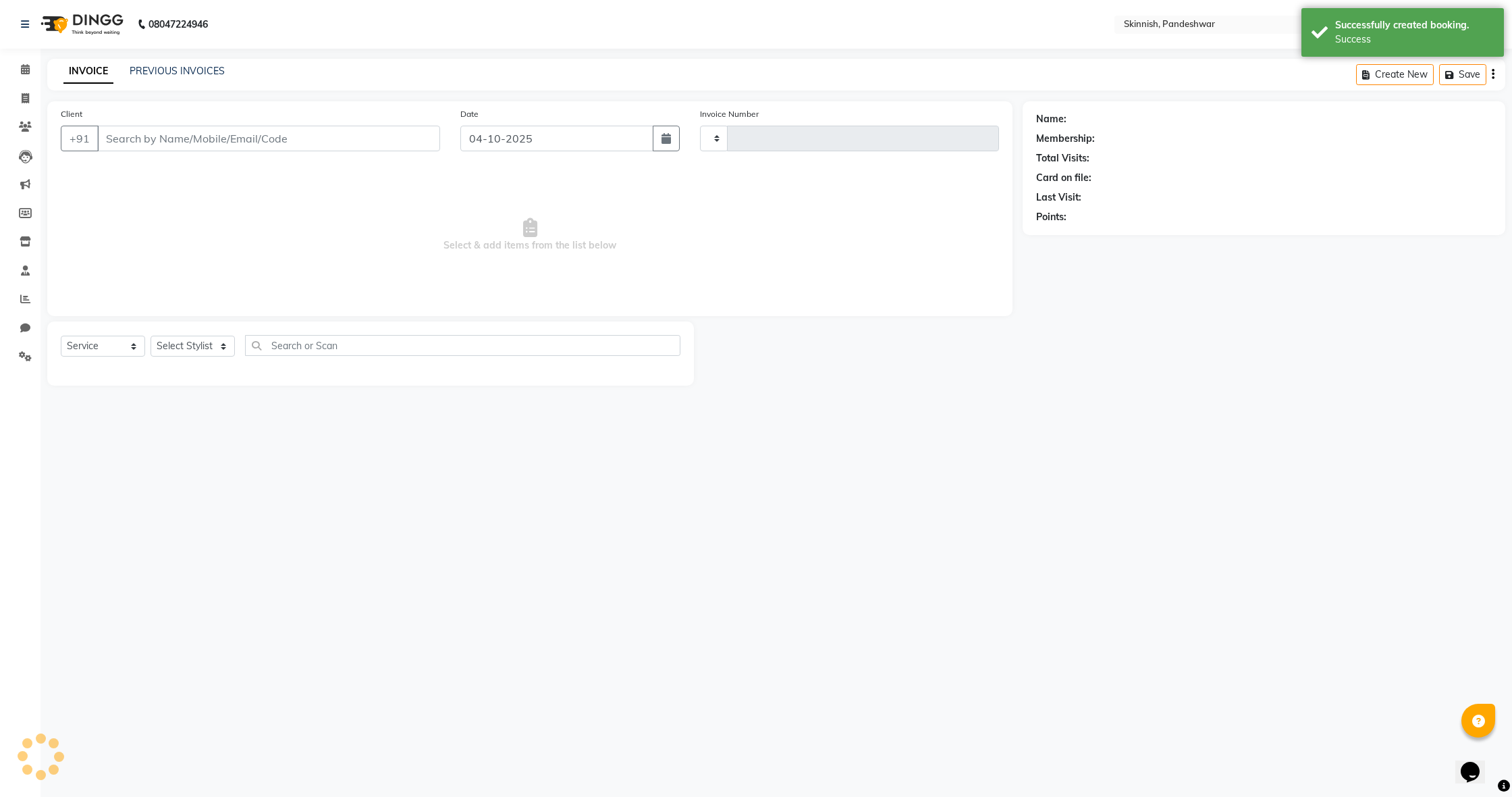
type input "1249"
select select "7886"
type input "9535357902"
select select "90616"
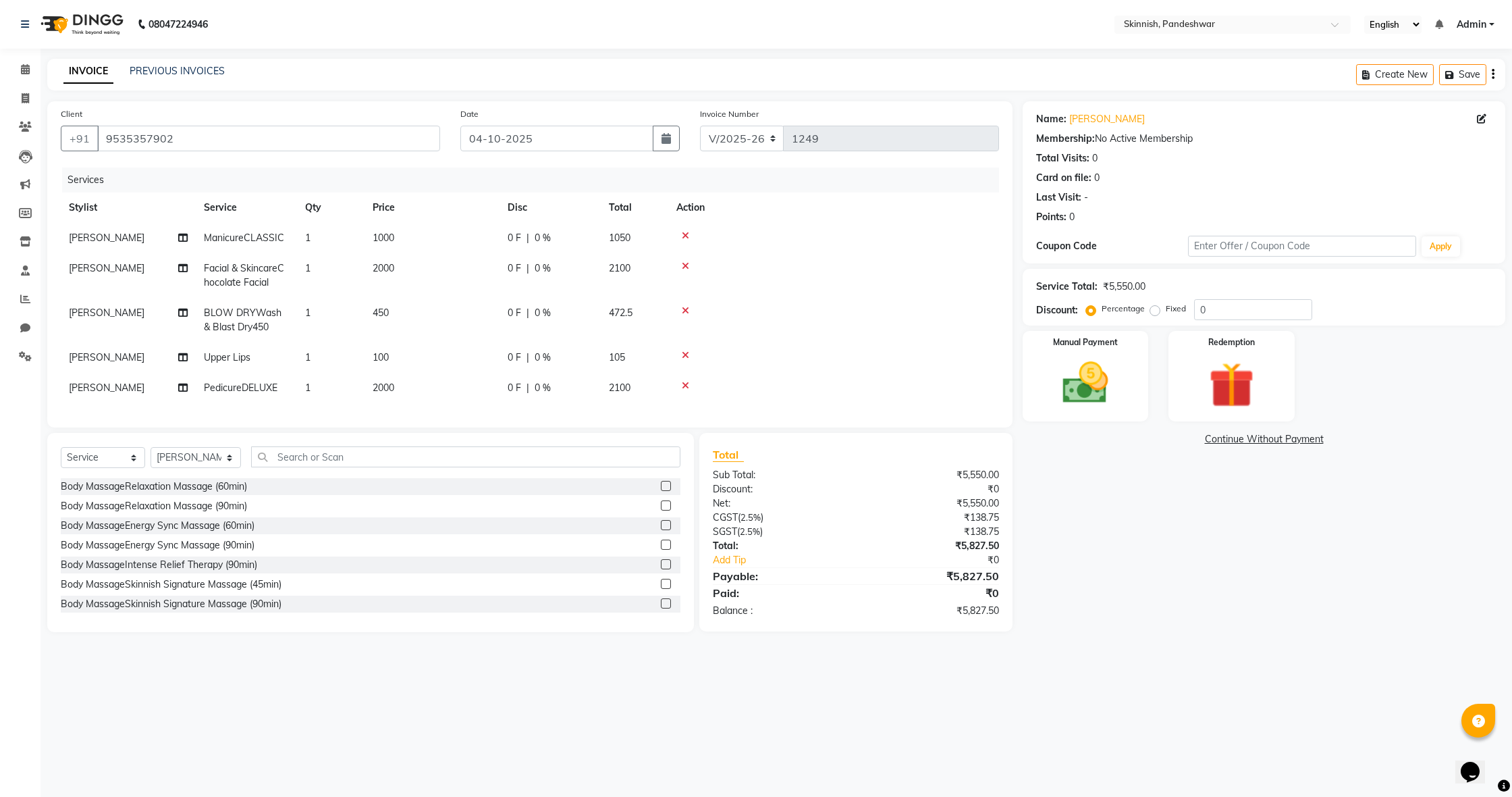
click at [401, 246] on td "1000" at bounding box center [431, 238] width 135 height 31
select select "90616"
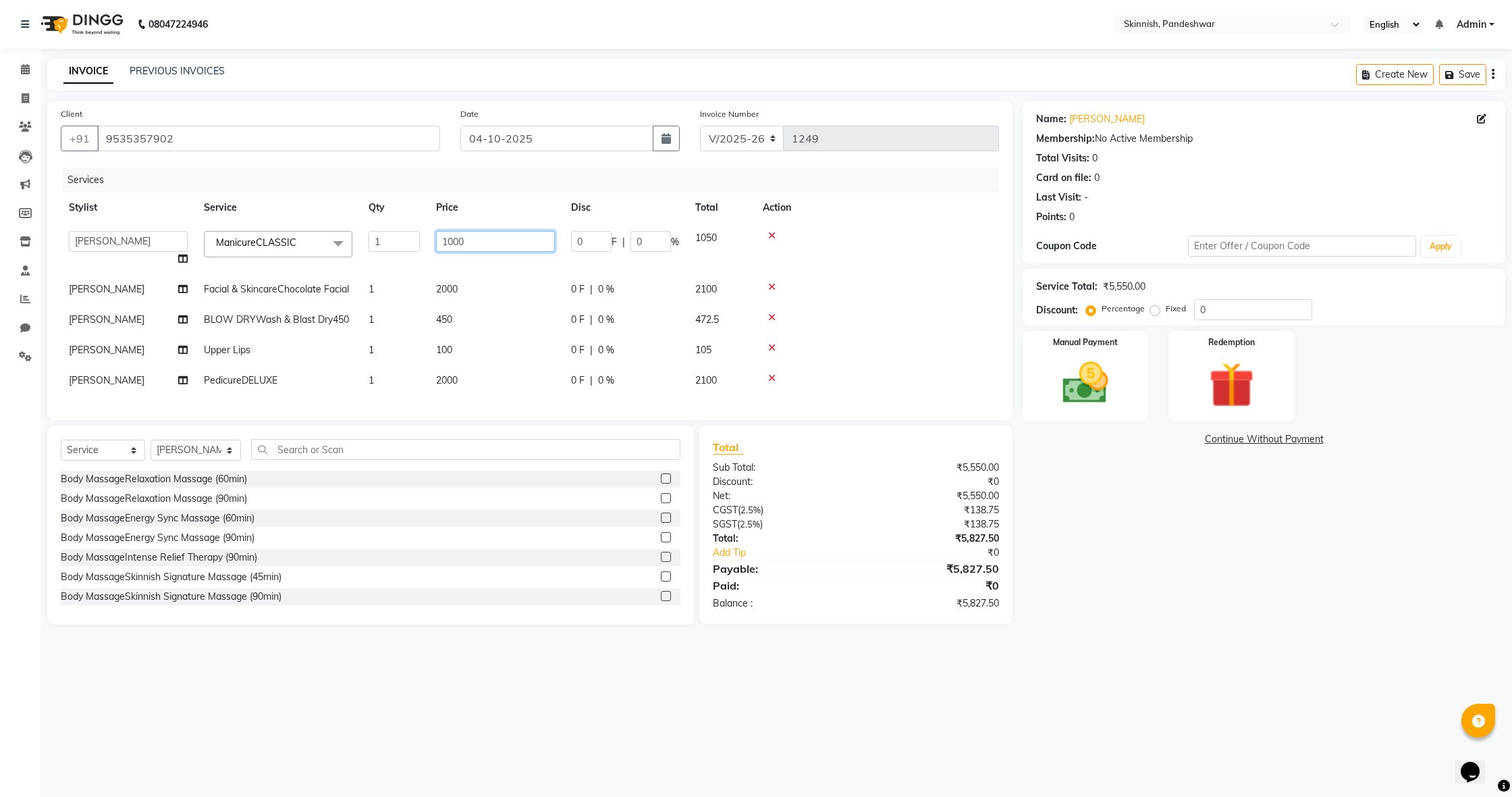
click at [477, 240] on input "1000" at bounding box center [495, 241] width 119 height 21
type input "1"
type input "800"
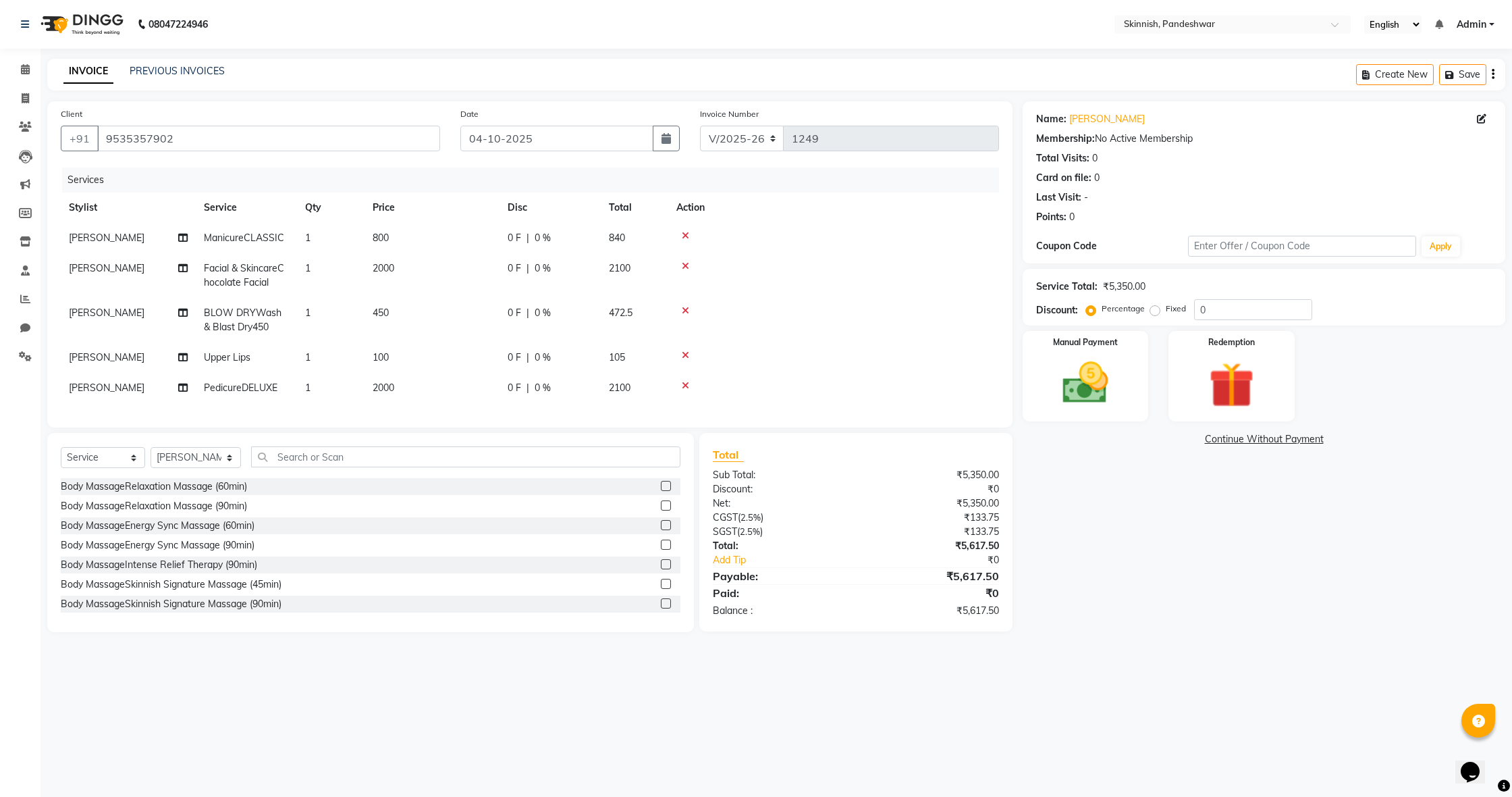
drag, startPoint x: 440, startPoint y: 308, endPoint x: 456, endPoint y: 311, distance: 16.3
click at [438, 309] on tbody "[PERSON_NAME] ManicureCLASSIC 1 800 0 F | 0 % 840 [PERSON_NAME] Facial & Skinca…" at bounding box center [529, 313] width 938 height 180
click at [400, 328] on td "450" at bounding box center [431, 319] width 135 height 44
select select "90616"
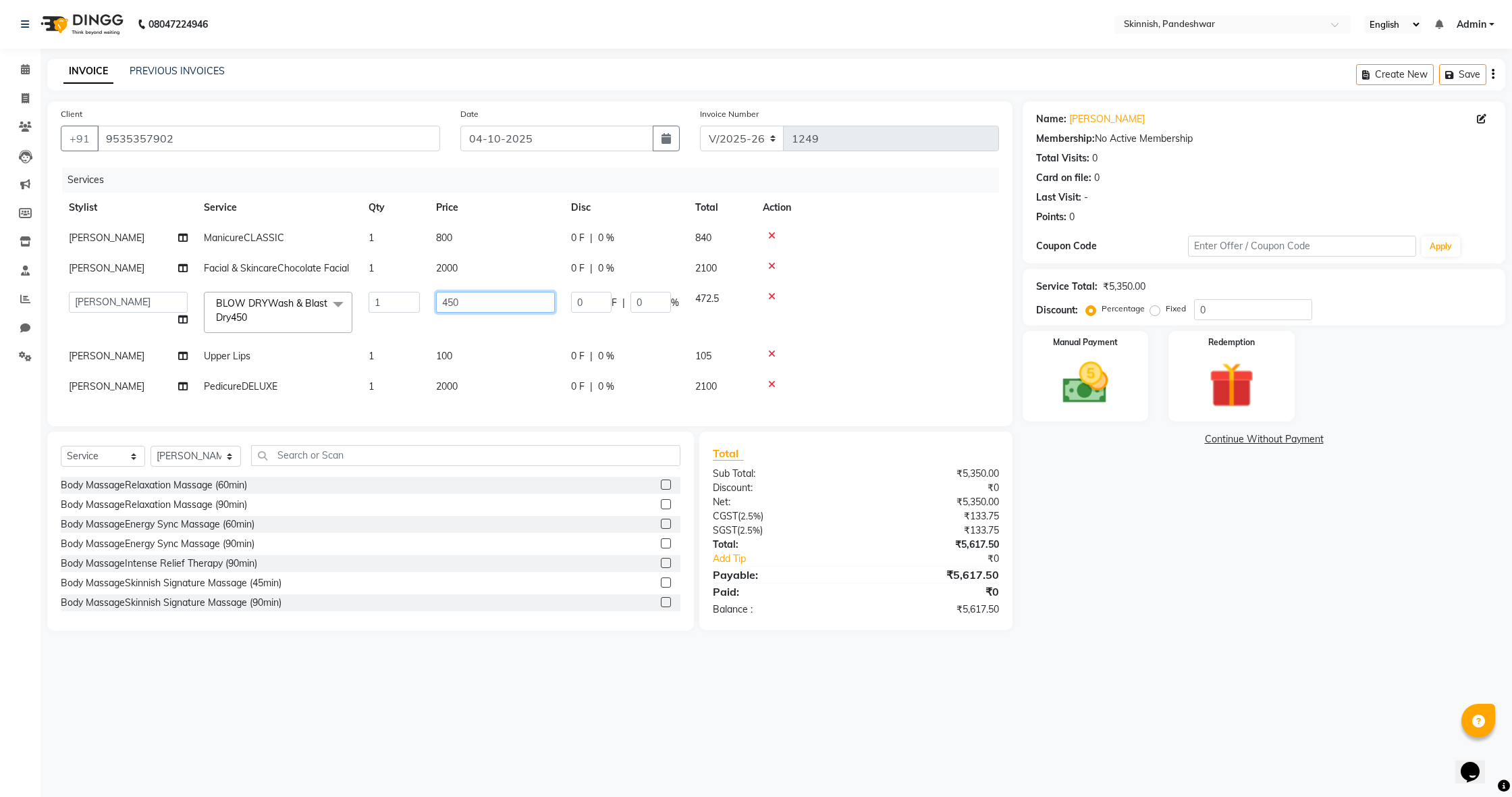
click at [461, 313] on input "450" at bounding box center [495, 302] width 119 height 21
type input "4"
type input "700"
click at [452, 372] on td "100" at bounding box center [495, 356] width 135 height 31
select select "90616"
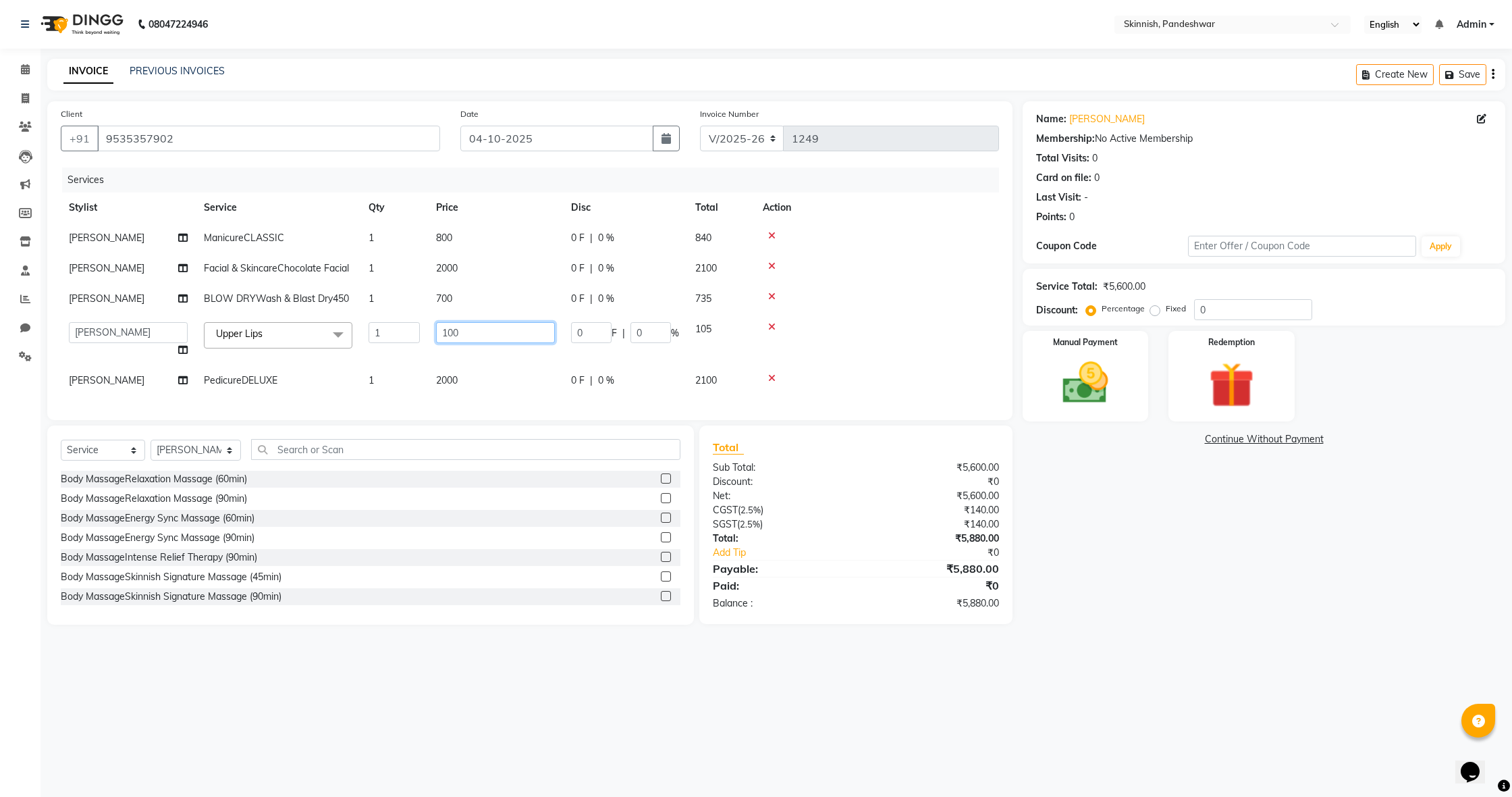
click at [509, 343] on input "100" at bounding box center [495, 332] width 119 height 21
type input "1"
type input "50"
click at [904, 345] on tbody "[PERSON_NAME] ManicureCLASSIC 1 800 0 F | 0 % 840 [PERSON_NAME] Facial & Skinca…" at bounding box center [529, 309] width 938 height 173
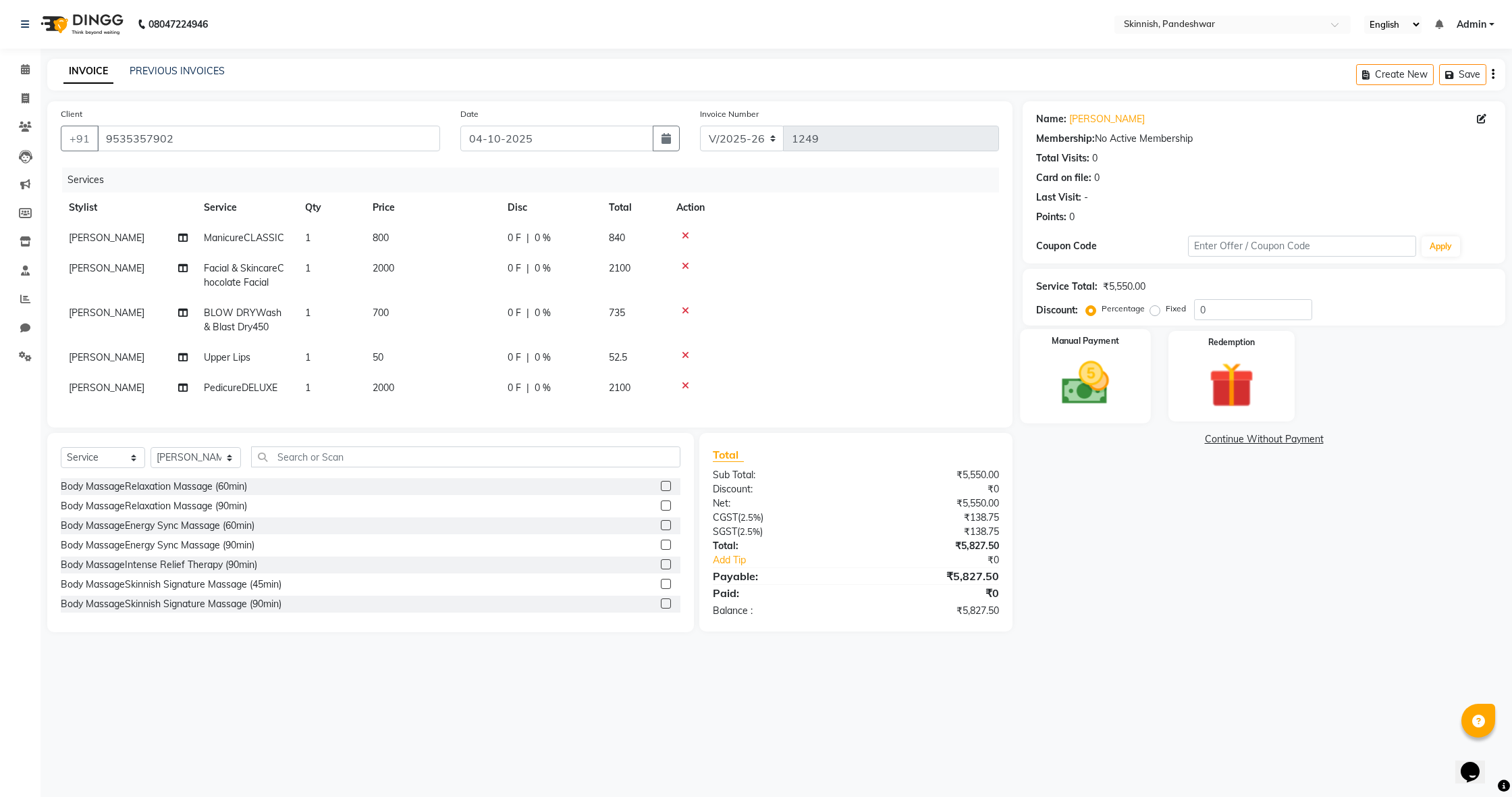
click at [1122, 403] on img at bounding box center [1085, 384] width 77 height 54
drag, startPoint x: 1319, startPoint y: 442, endPoint x: 1313, endPoint y: 449, distance: 9.2
click at [1318, 442] on span "CARD" at bounding box center [1323, 440] width 29 height 15
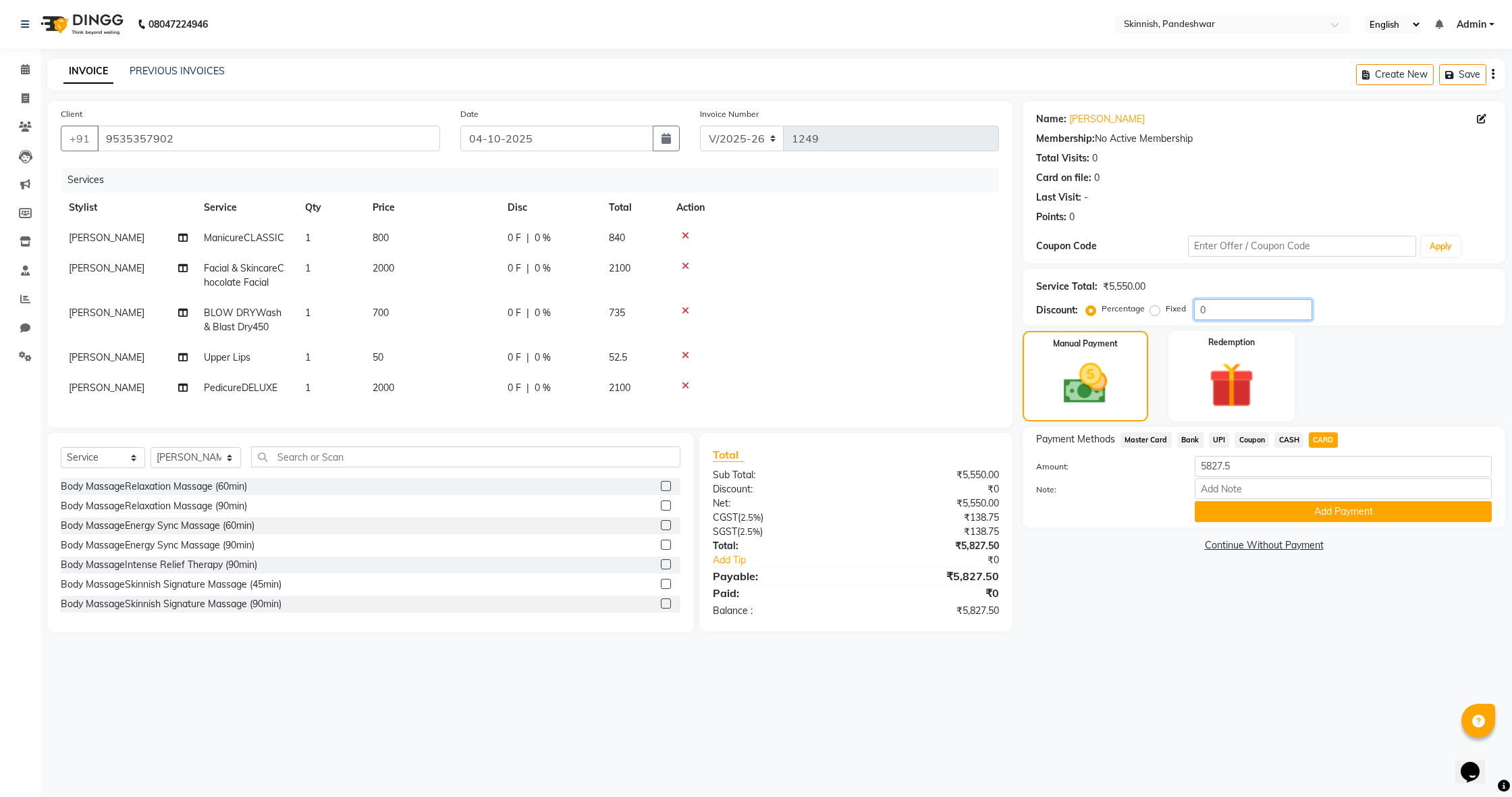
click at [1209, 308] on input "0" at bounding box center [1254, 309] width 118 height 21
drag, startPoint x: 1157, startPoint y: 307, endPoint x: 1174, endPoint y: 306, distance: 17.0
click at [1166, 307] on label "Fixed" at bounding box center [1176, 308] width 20 height 12
click at [1156, 307] on input "Fixed" at bounding box center [1158, 308] width 9 height 9
radio input "true"
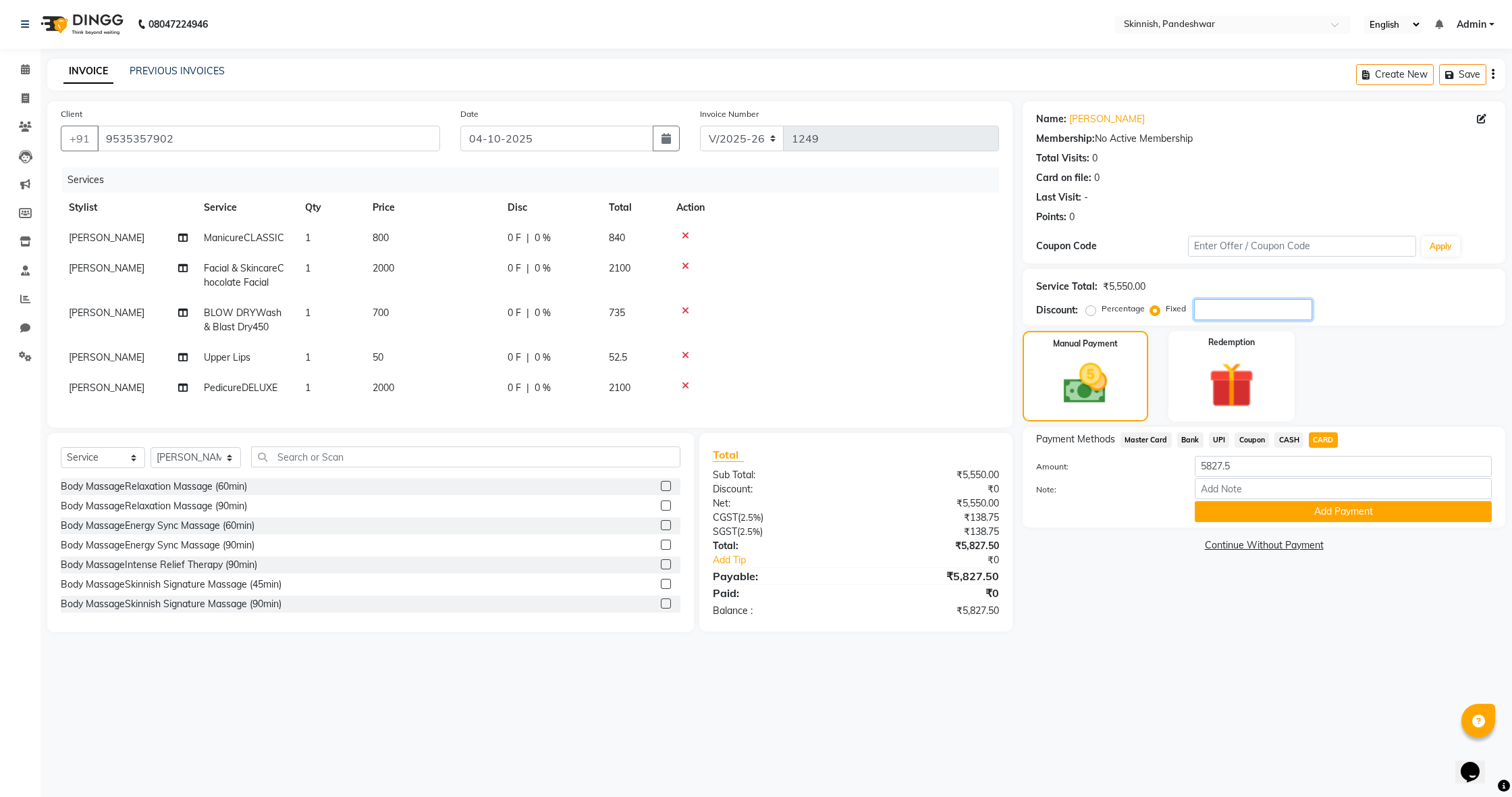
click at [1280, 308] on input "number" at bounding box center [1254, 309] width 118 height 21
type input "127"
click at [1297, 440] on span "CASH" at bounding box center [1289, 440] width 29 height 15
type input "5700.49"
click at [1316, 439] on span "CARD" at bounding box center [1323, 440] width 29 height 15
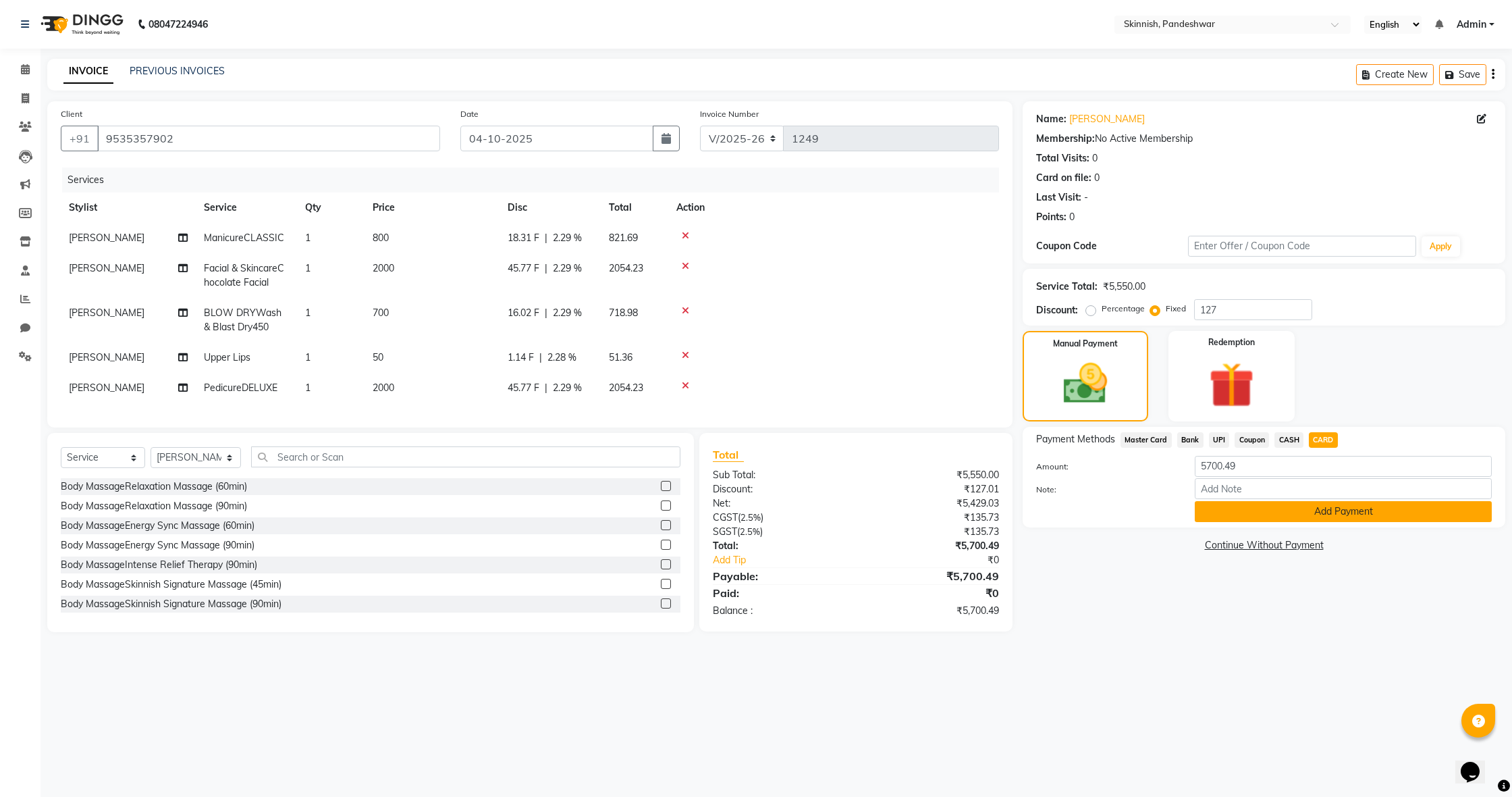
click at [1337, 515] on button "Add Payment" at bounding box center [1343, 511] width 297 height 21
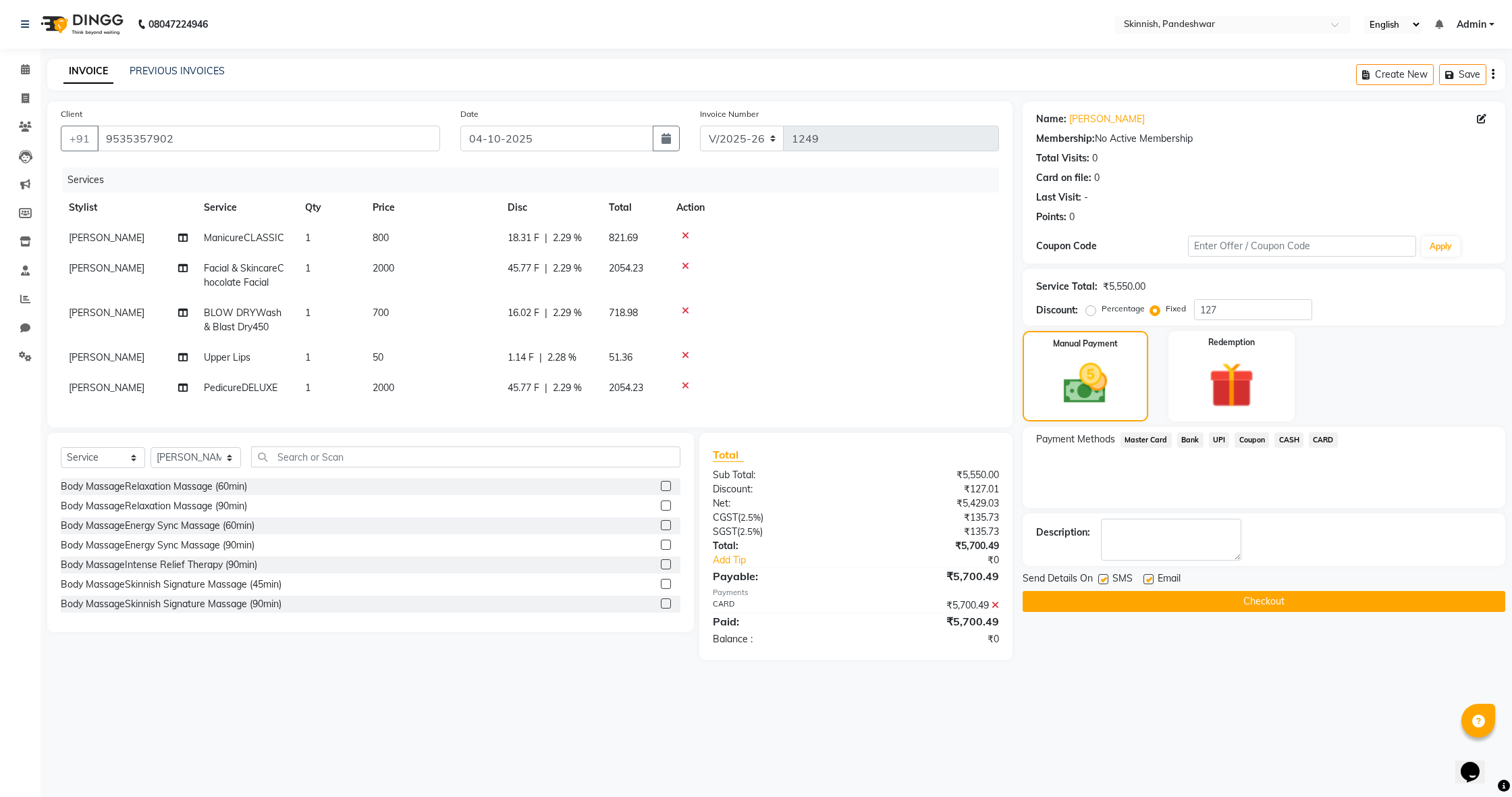
click at [1310, 600] on button "Checkout" at bounding box center [1264, 601] width 483 height 21
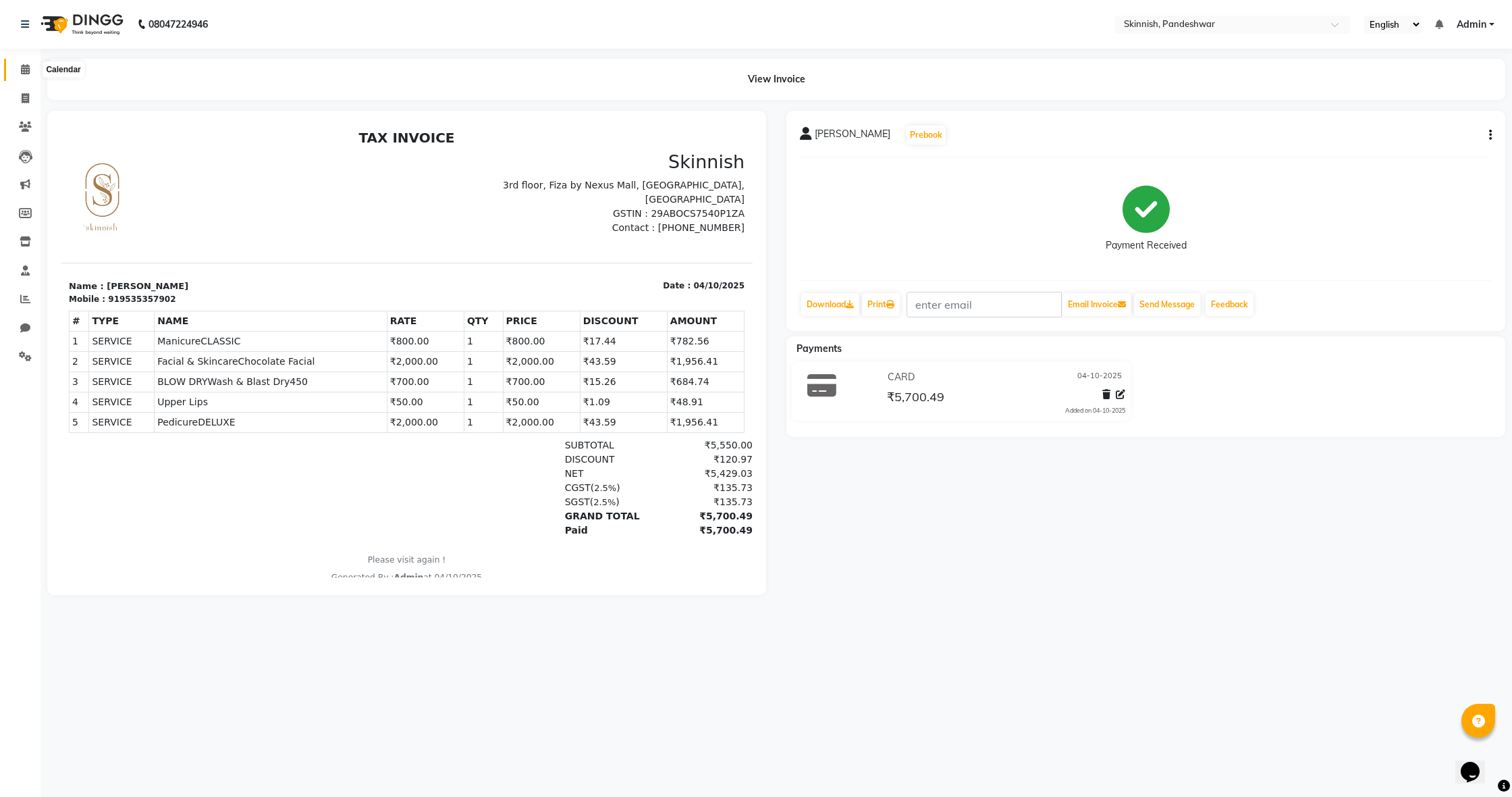
scroll to position [1, 0]
click at [21, 71] on icon at bounding box center [25, 69] width 9 height 10
